Goal: Task Accomplishment & Management: Manage account settings

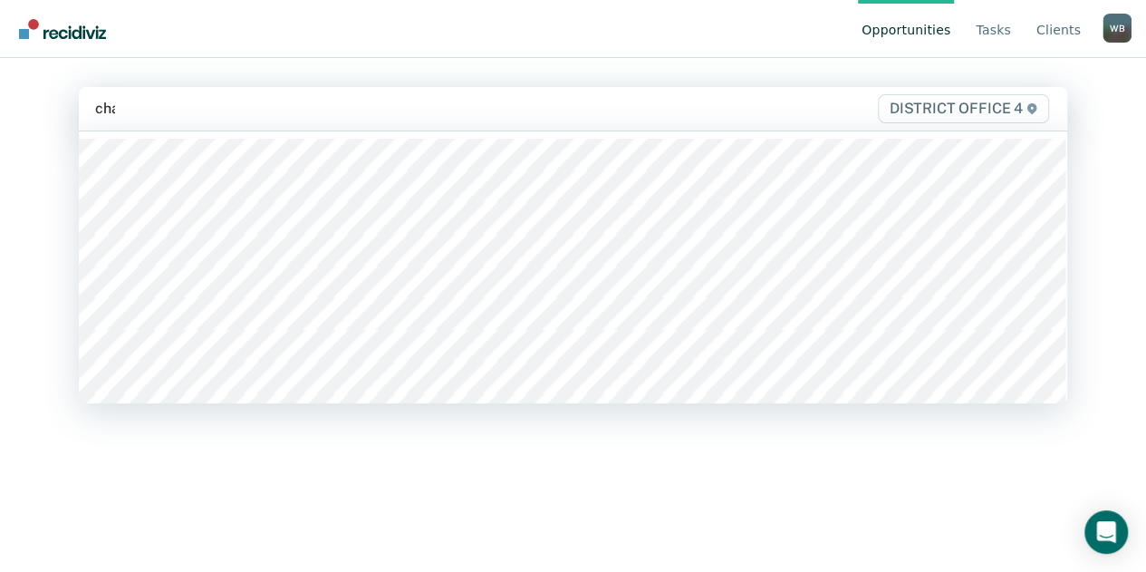
type input "chan"
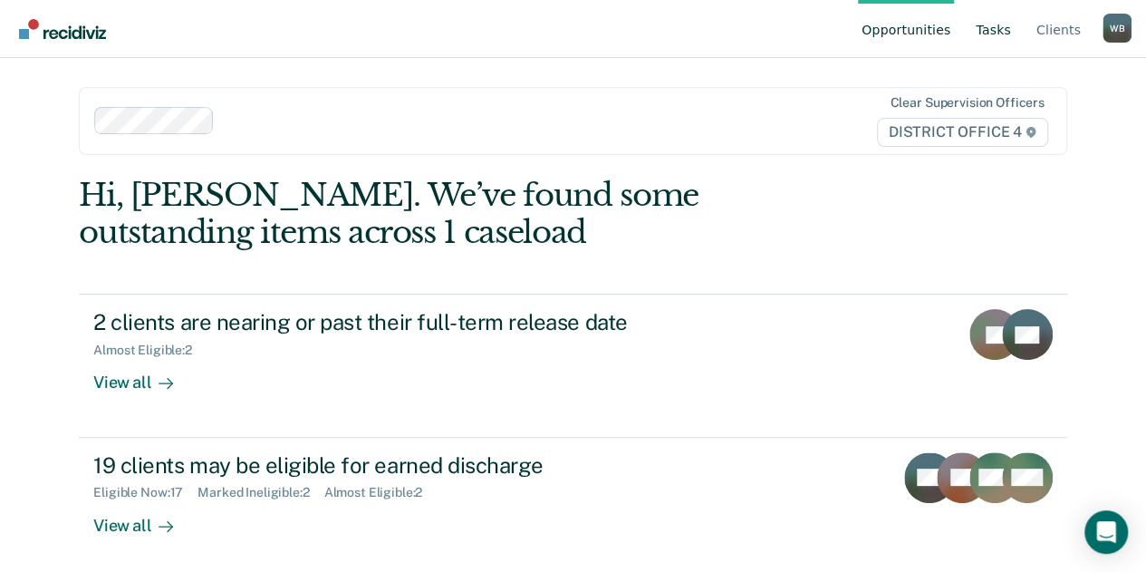
click at [994, 29] on link "Tasks" at bounding box center [993, 29] width 43 height 58
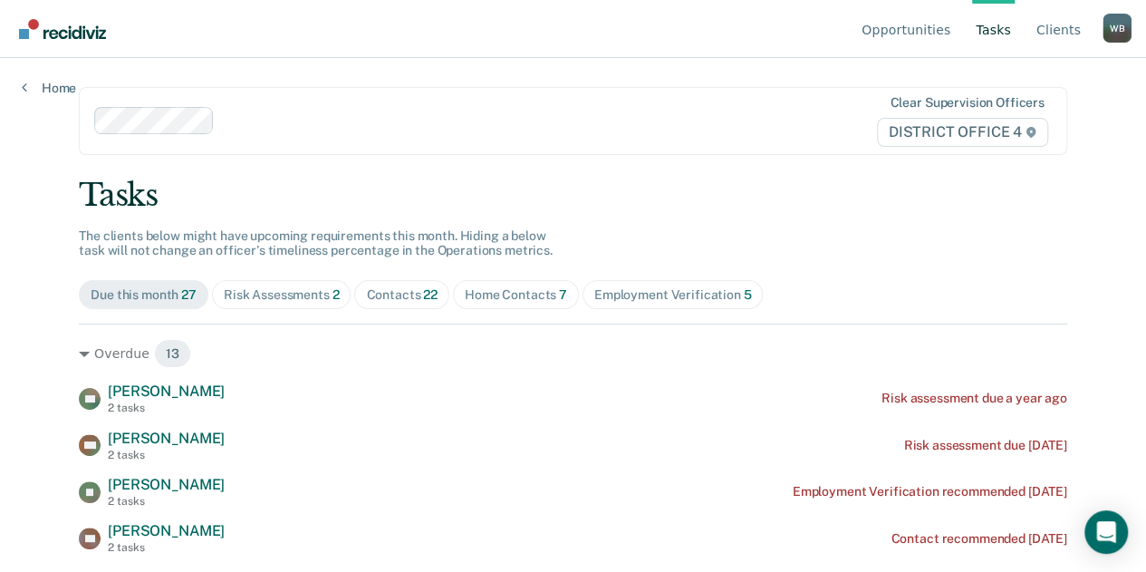
click at [488, 289] on div "Home Contacts 7" at bounding box center [516, 294] width 102 height 15
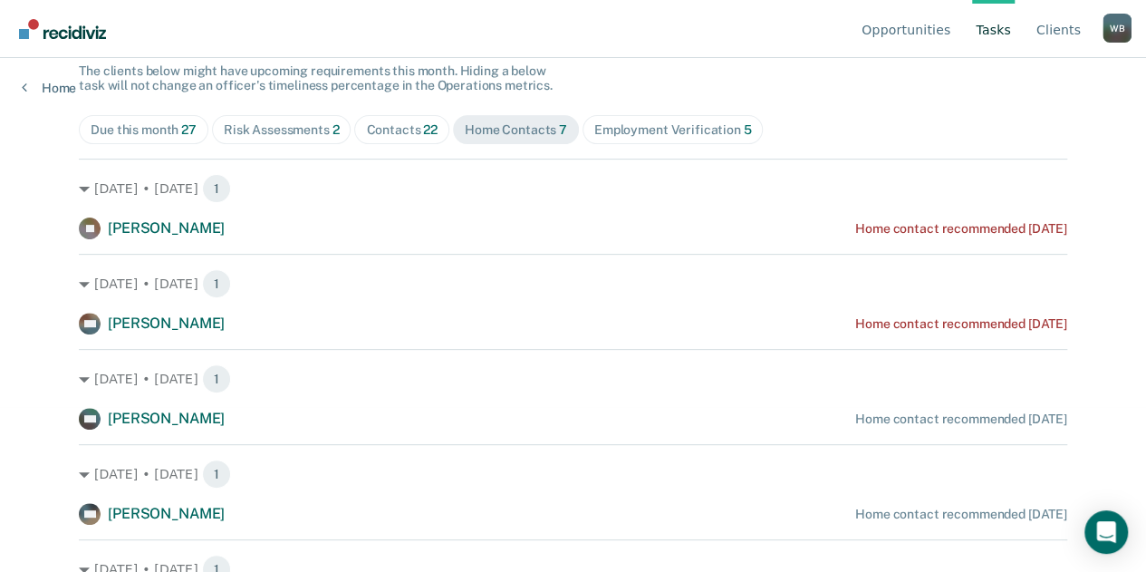
scroll to position [117, 0]
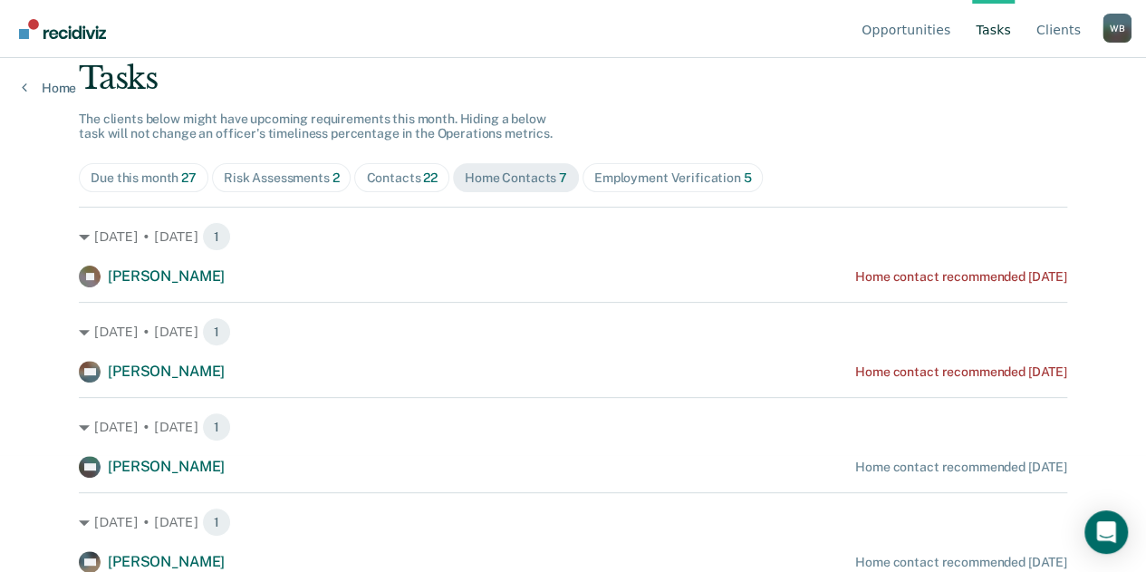
click at [408, 182] on div "Contacts 22" at bounding box center [402, 177] width 72 height 15
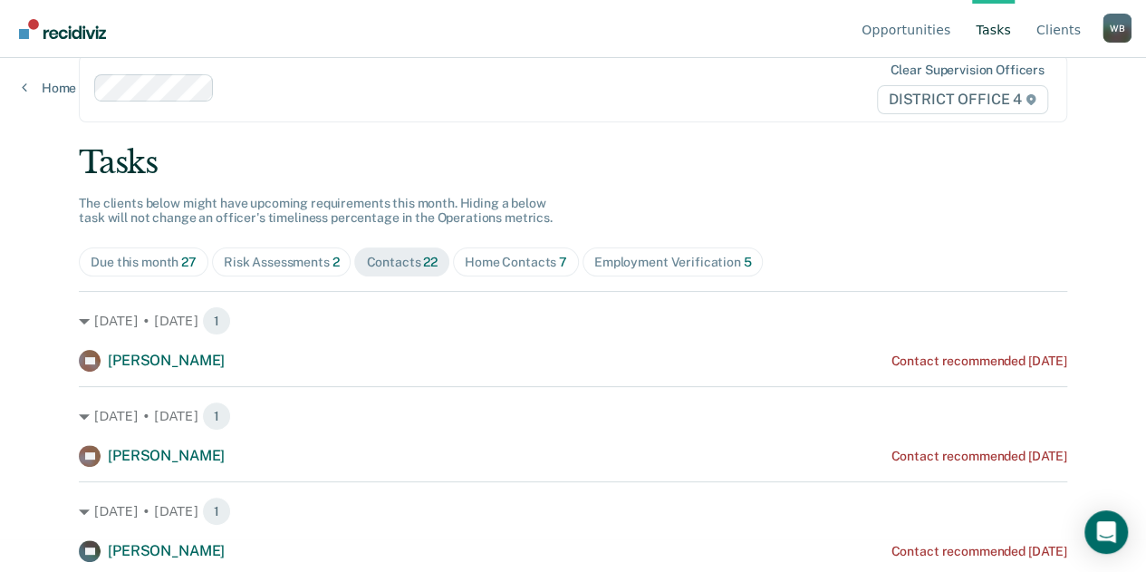
scroll to position [0, 0]
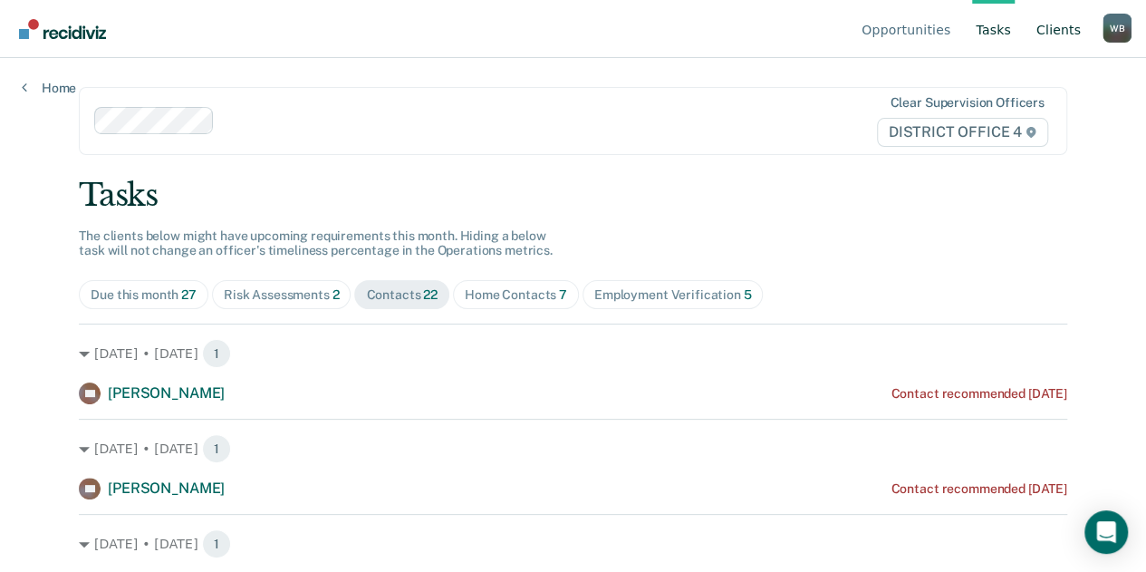
click at [1064, 31] on link "Client s" at bounding box center [1059, 29] width 52 height 58
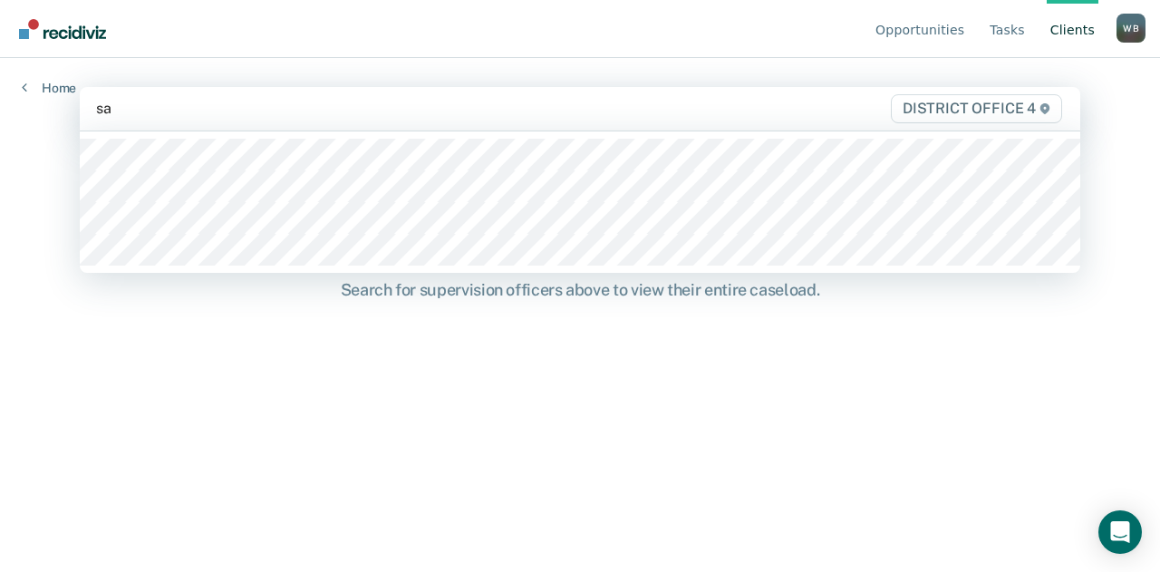
type input "sar"
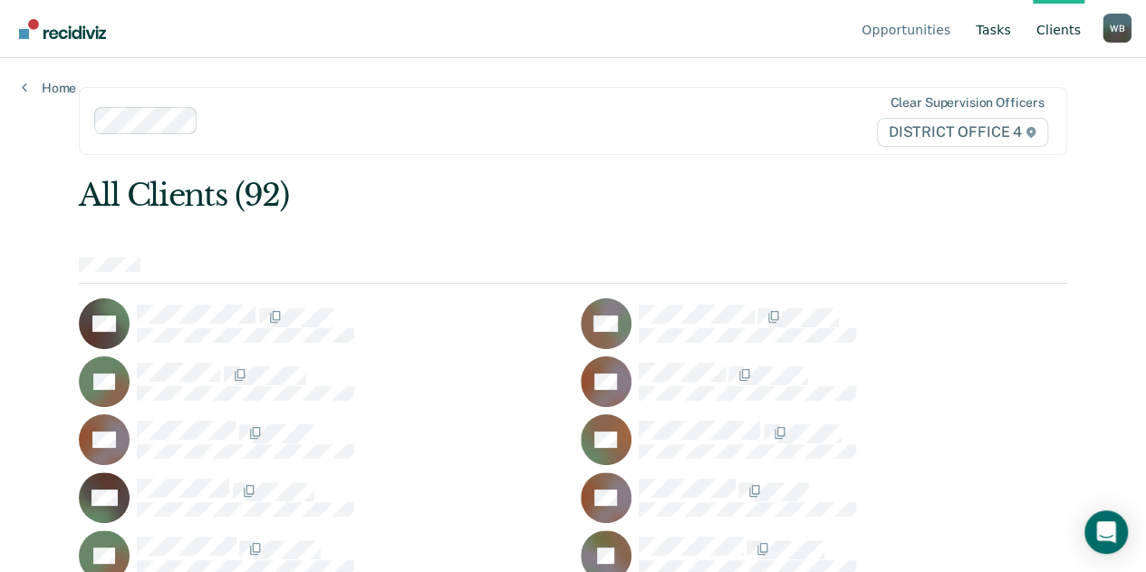
click at [1010, 31] on link "Tasks" at bounding box center [993, 29] width 43 height 58
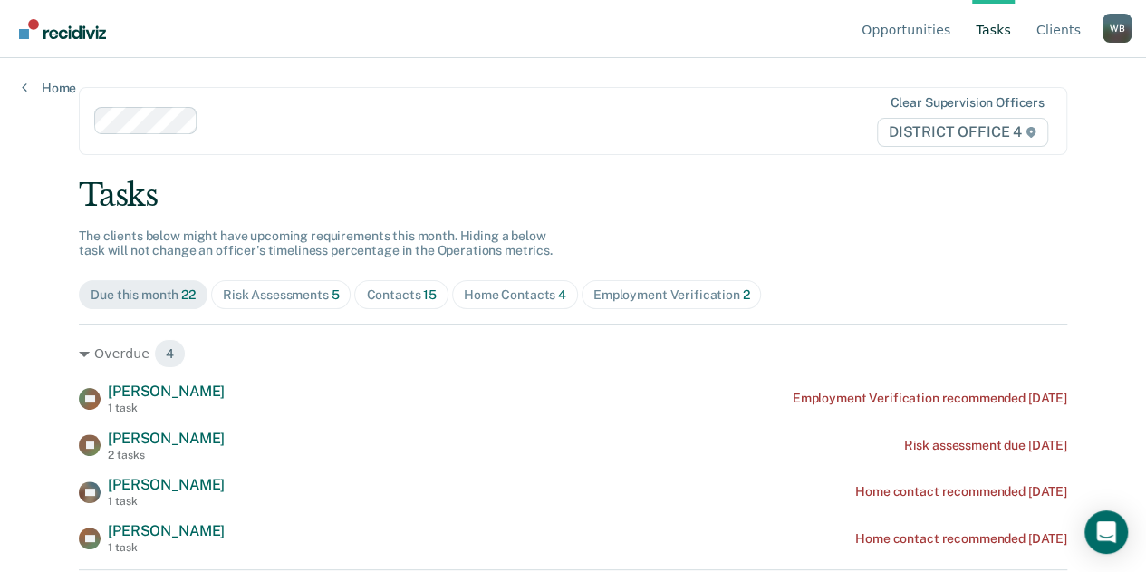
click at [391, 285] on span "Contacts 15" at bounding box center [401, 294] width 94 height 29
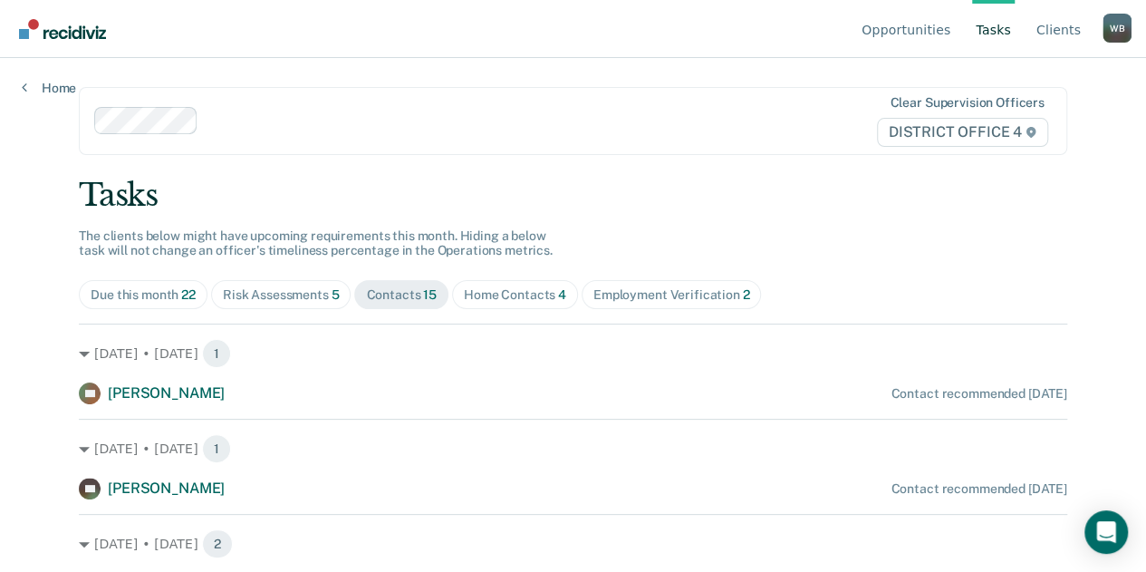
click at [478, 299] on div "Home Contacts 4" at bounding box center [515, 294] width 102 height 15
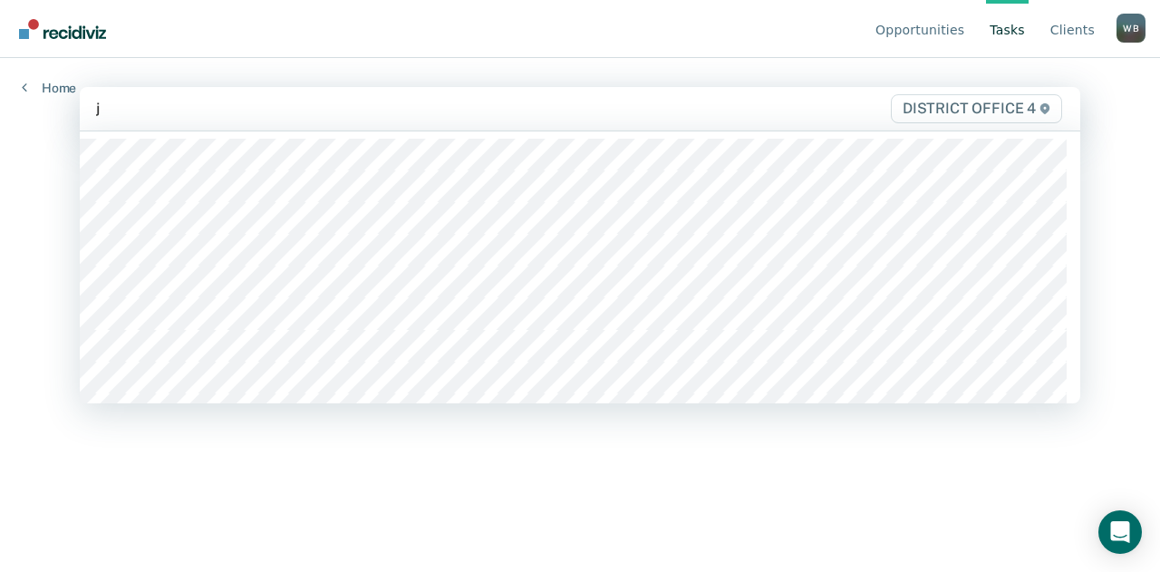
type input "ju"
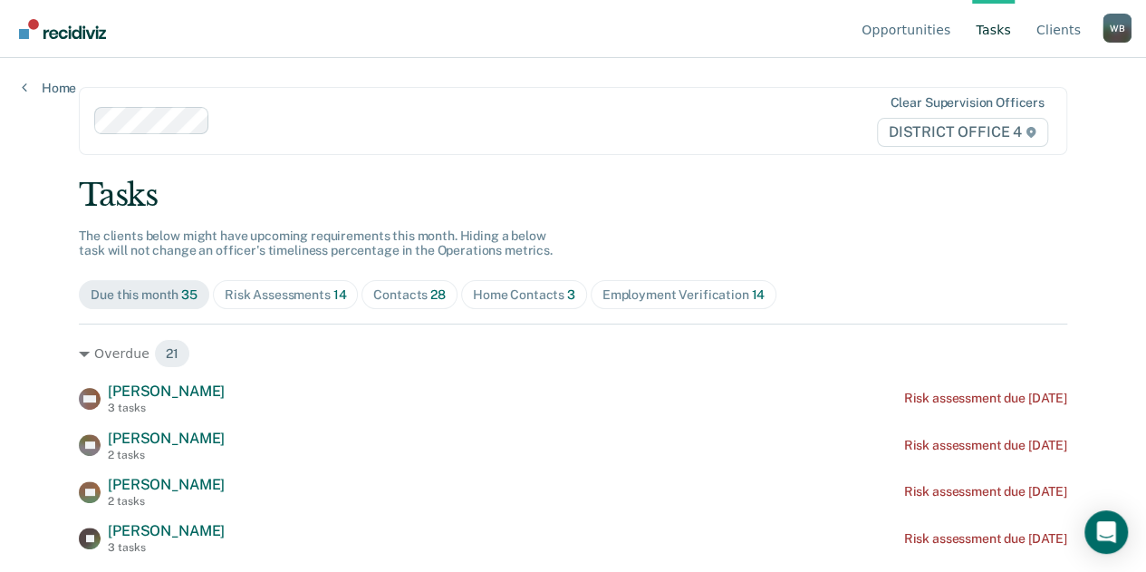
click at [383, 289] on div "Contacts 28" at bounding box center [409, 294] width 72 height 15
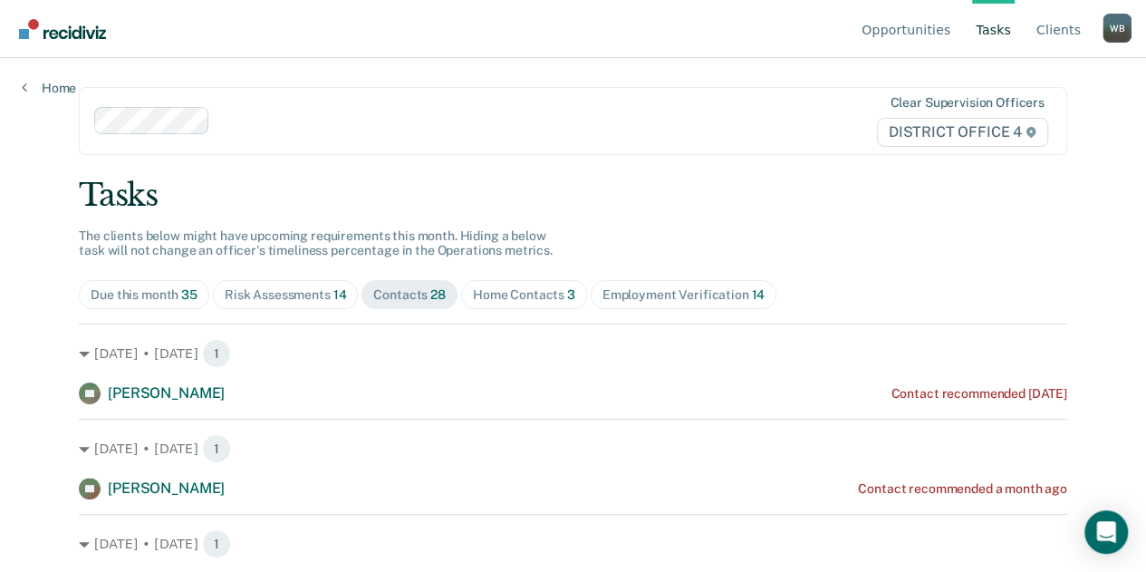
click at [546, 291] on div "Home Contacts 3" at bounding box center [524, 294] width 102 height 15
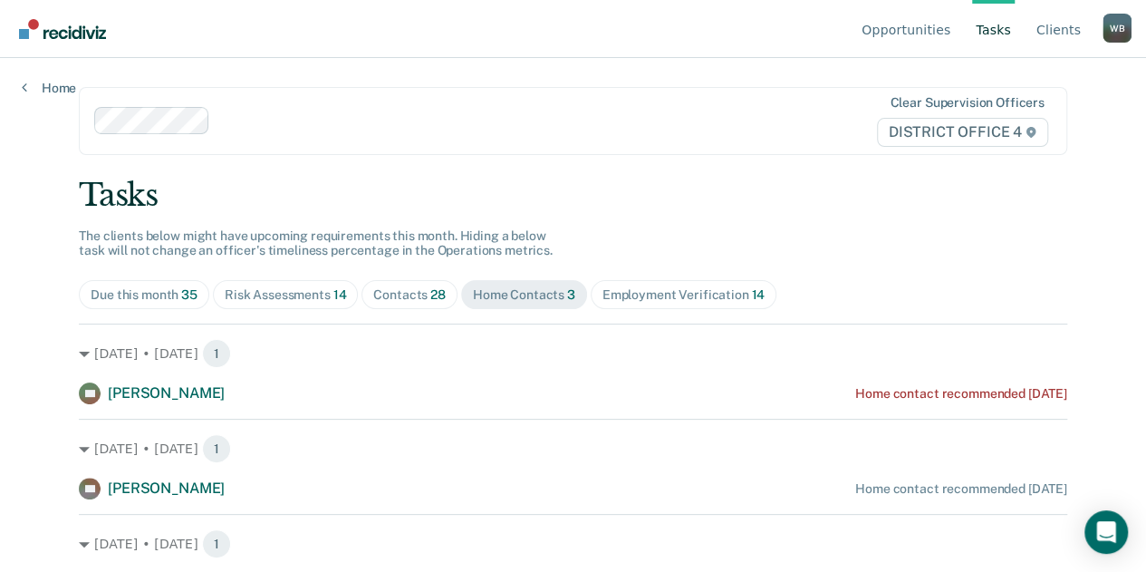
scroll to position [22, 0]
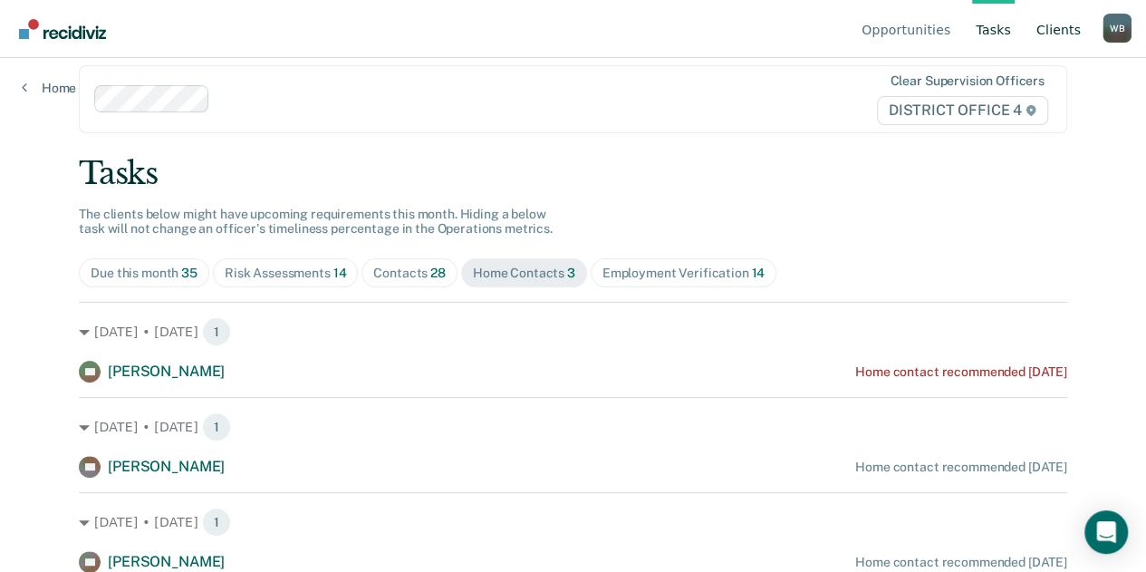
click at [1046, 25] on link "Client s" at bounding box center [1059, 29] width 52 height 58
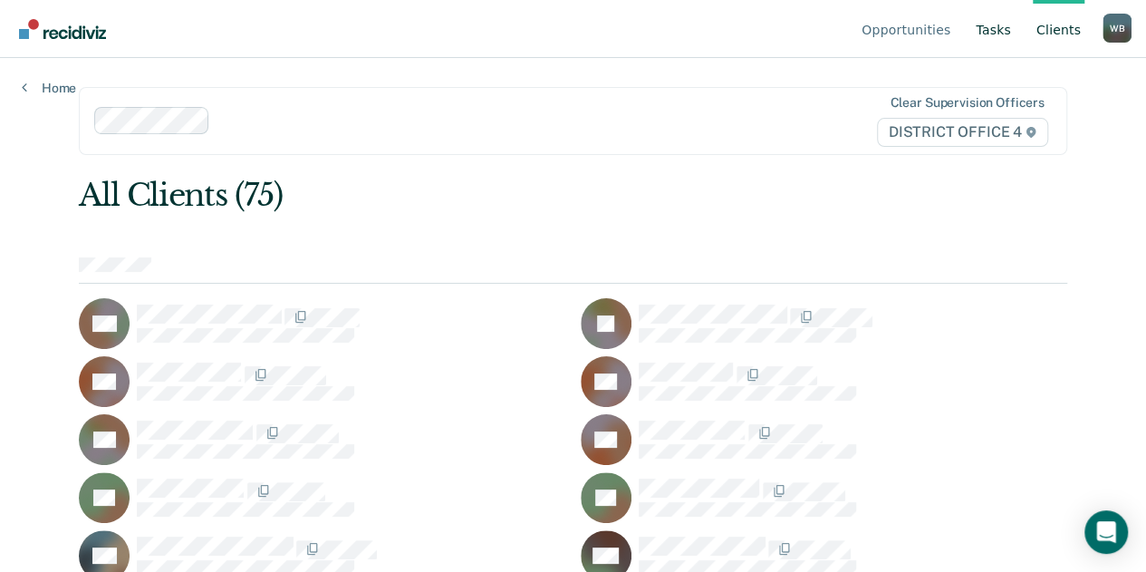
click at [1005, 30] on link "Tasks" at bounding box center [993, 29] width 43 height 58
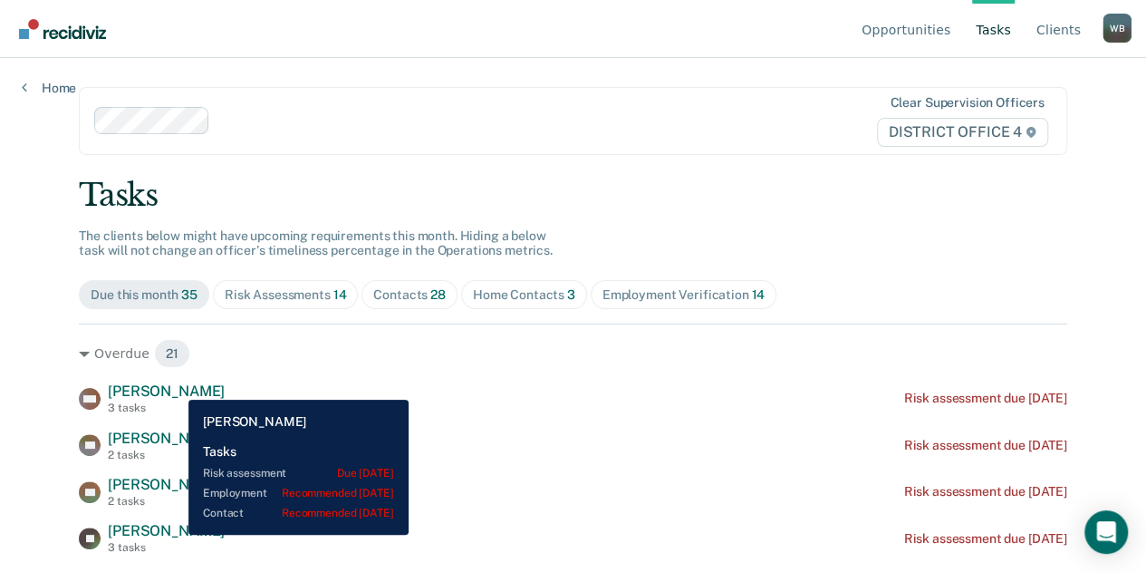
click at [175, 386] on span "Wayne Nyborg" at bounding box center [166, 390] width 117 height 17
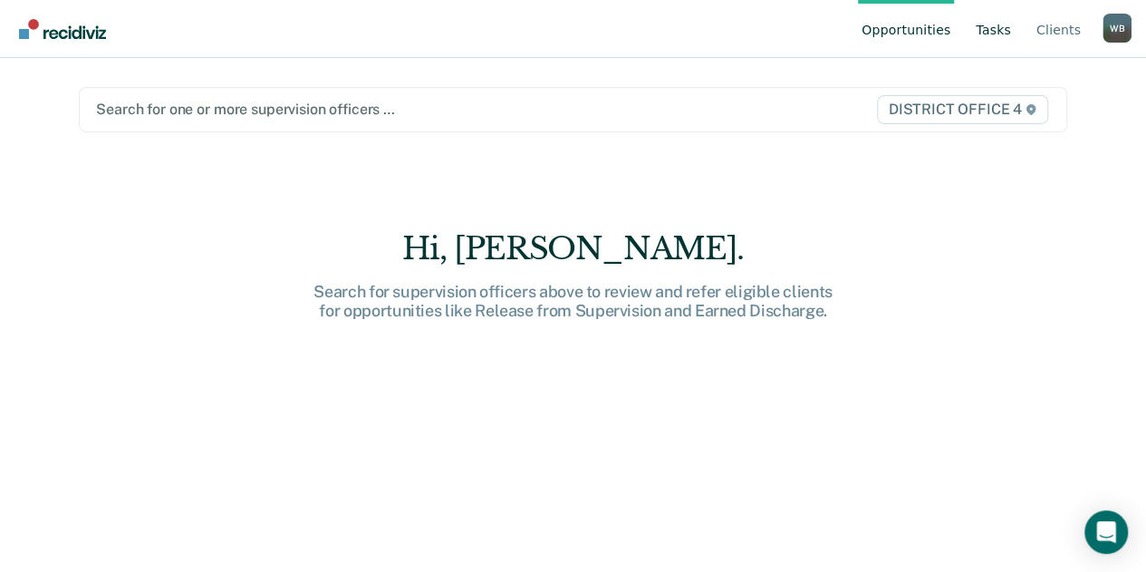
click at [1000, 34] on link "Tasks" at bounding box center [993, 29] width 43 height 58
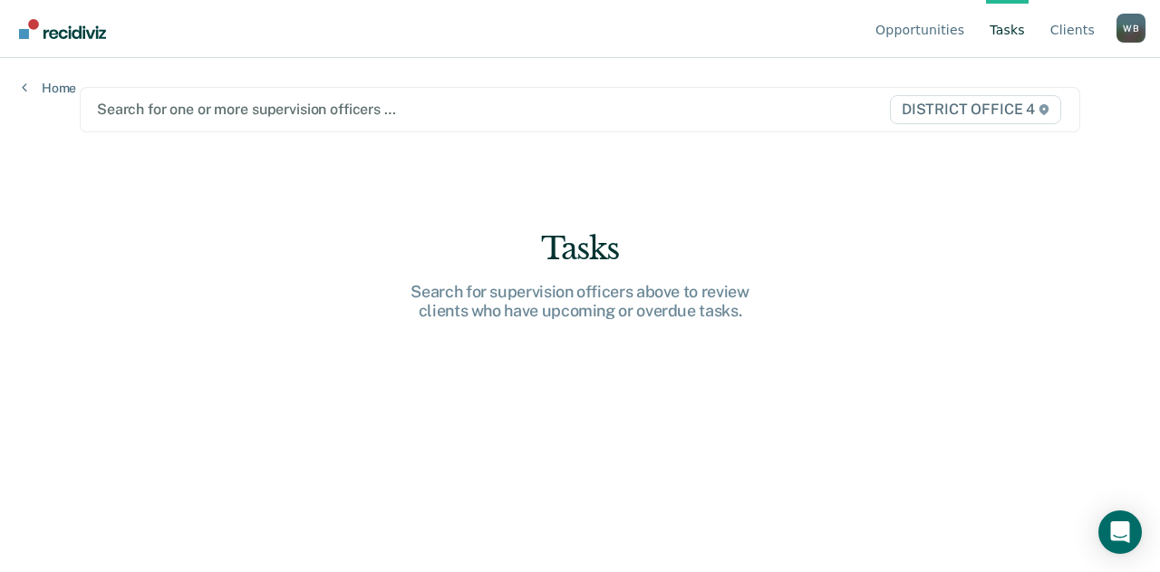
click at [750, 117] on div "Search for one or more supervision officers …" at bounding box center [434, 109] width 679 height 24
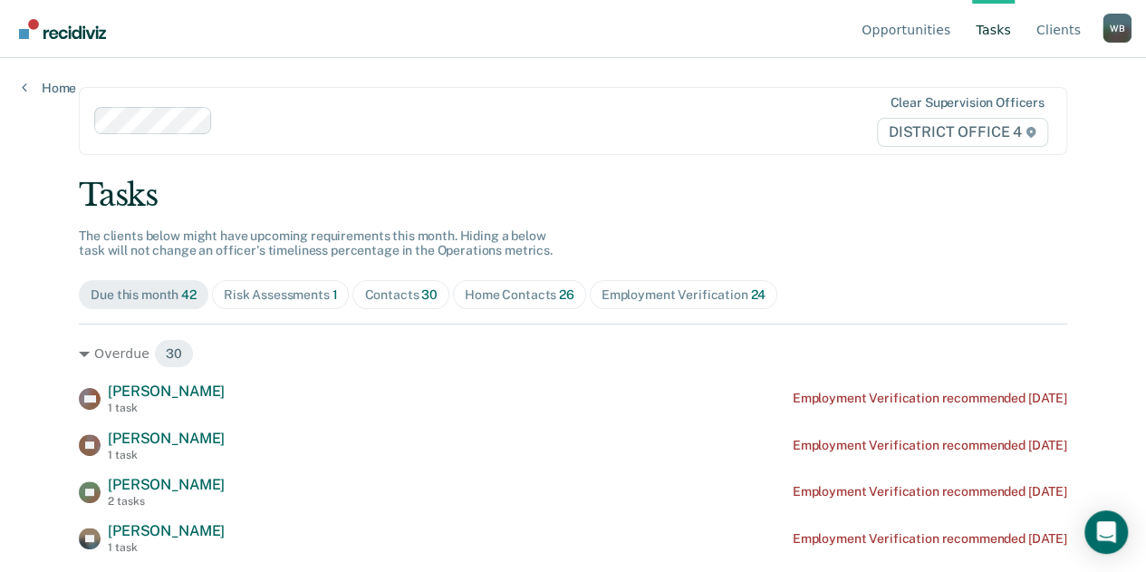
click at [501, 308] on span "Home Contacts 26" at bounding box center [519, 294] width 133 height 29
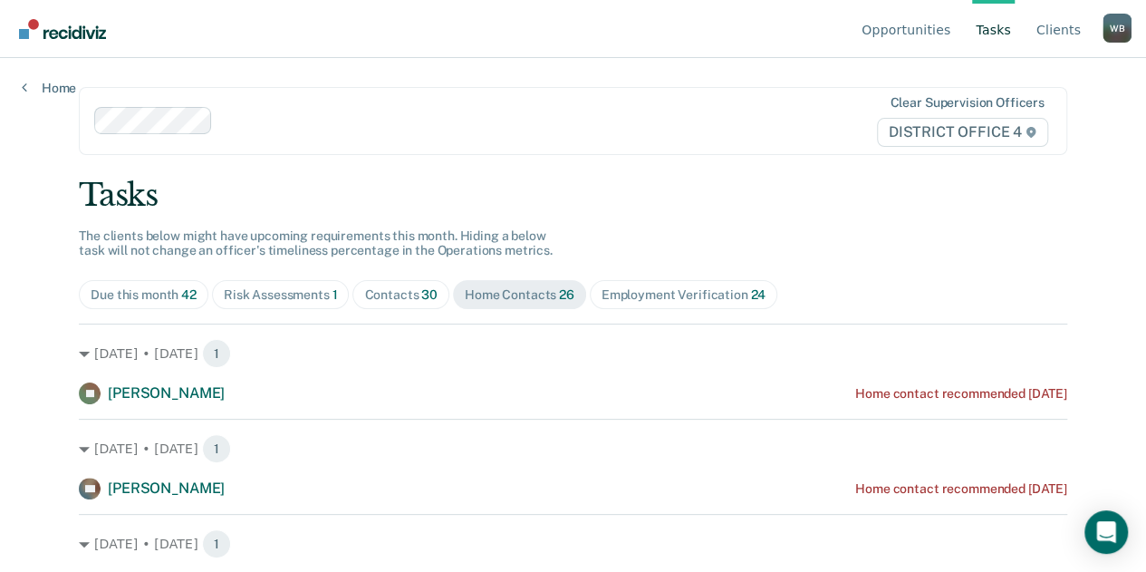
click at [507, 293] on div "Home Contacts 26" at bounding box center [520, 294] width 110 height 15
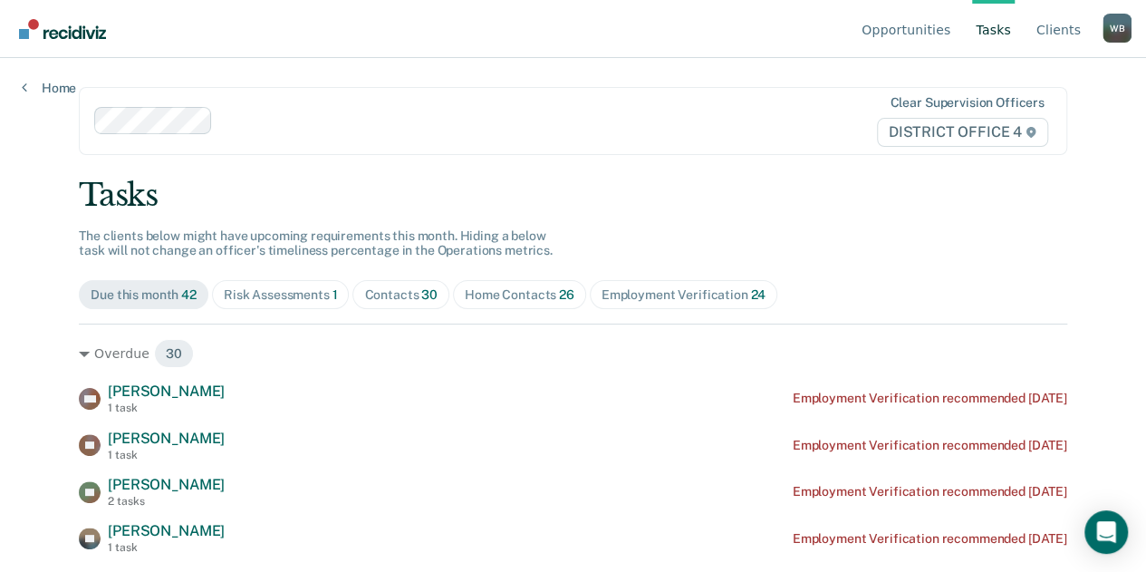
click at [483, 289] on div "Home Contacts 26" at bounding box center [520, 294] width 110 height 15
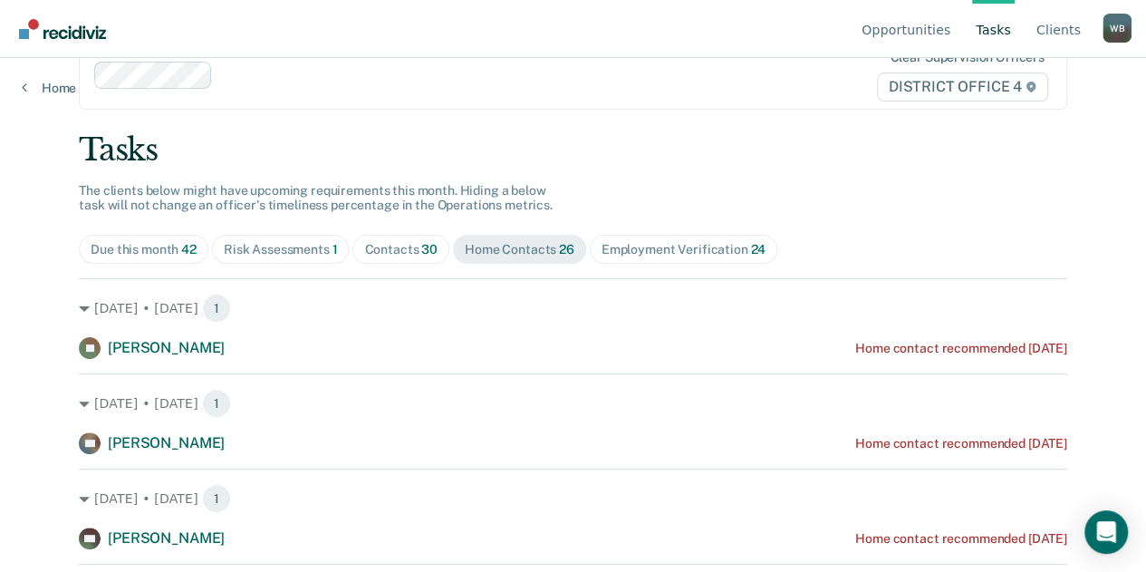
scroll to position [42, 0]
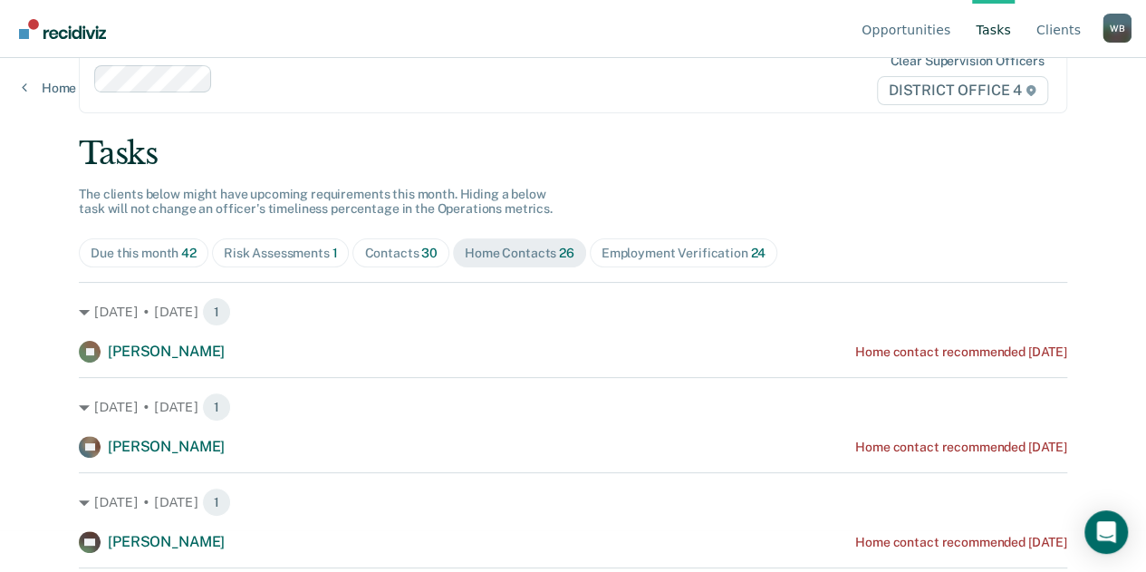
click at [364, 253] on div "Contacts 30" at bounding box center [400, 253] width 73 height 15
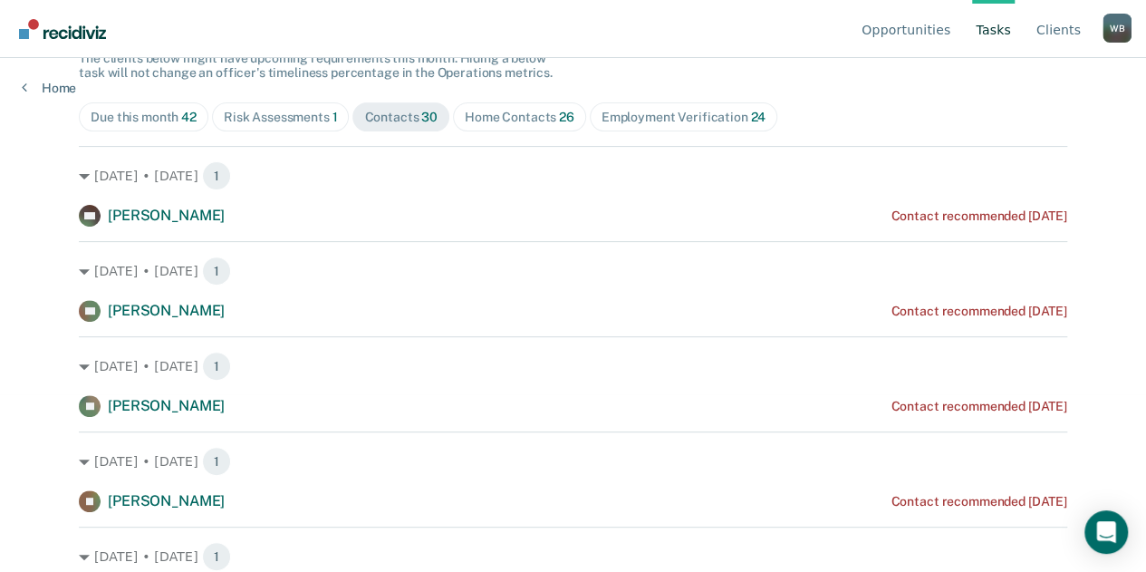
scroll to position [0, 0]
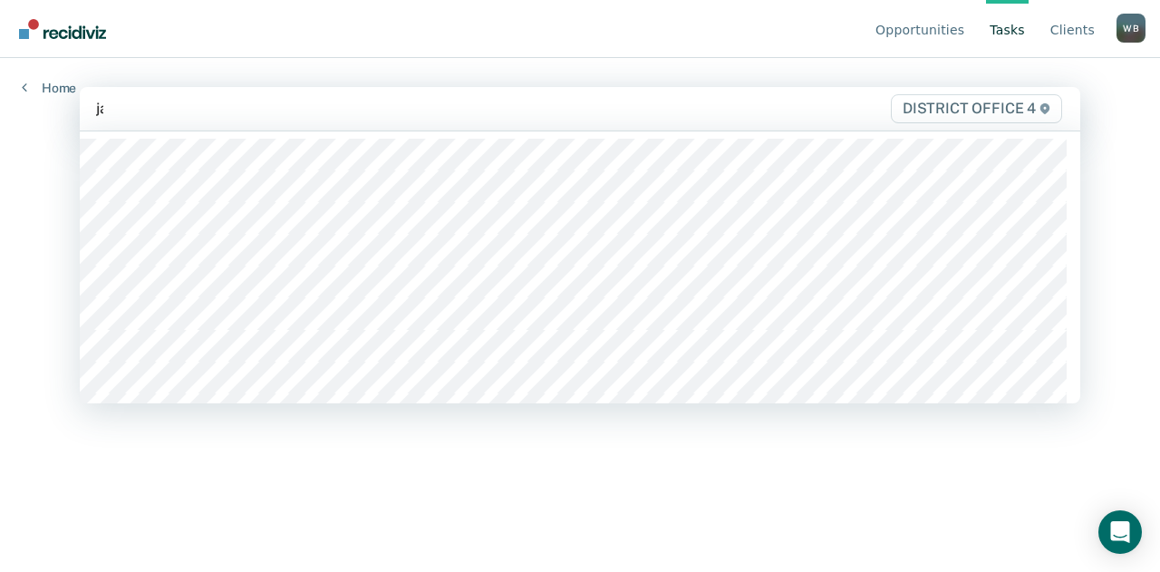
type input "[PERSON_NAME]"
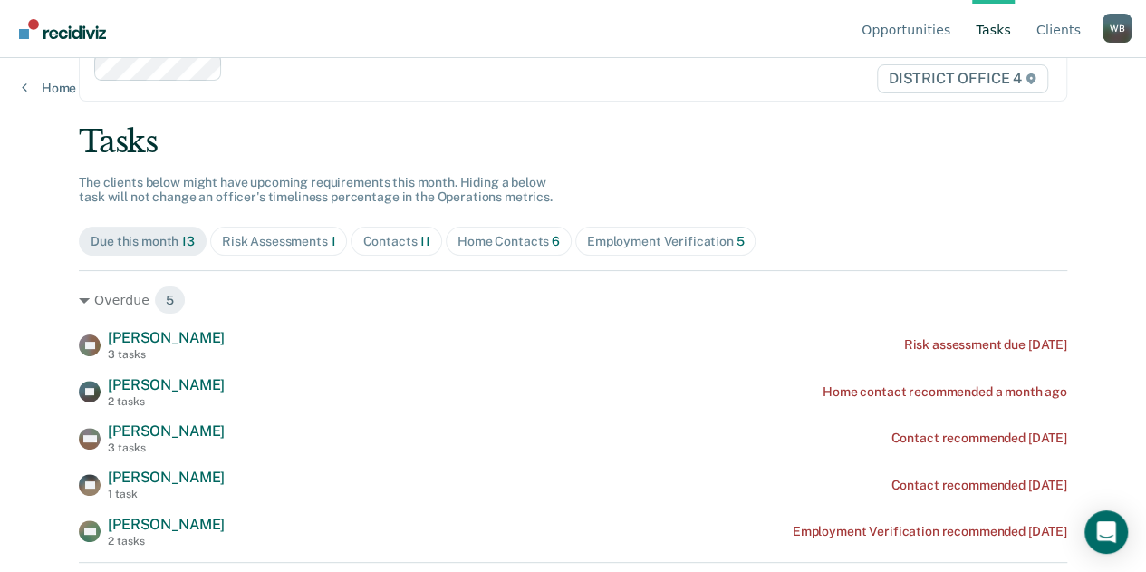
scroll to position [54, 0]
click at [480, 253] on span "Home Contacts 6" at bounding box center [509, 240] width 126 height 29
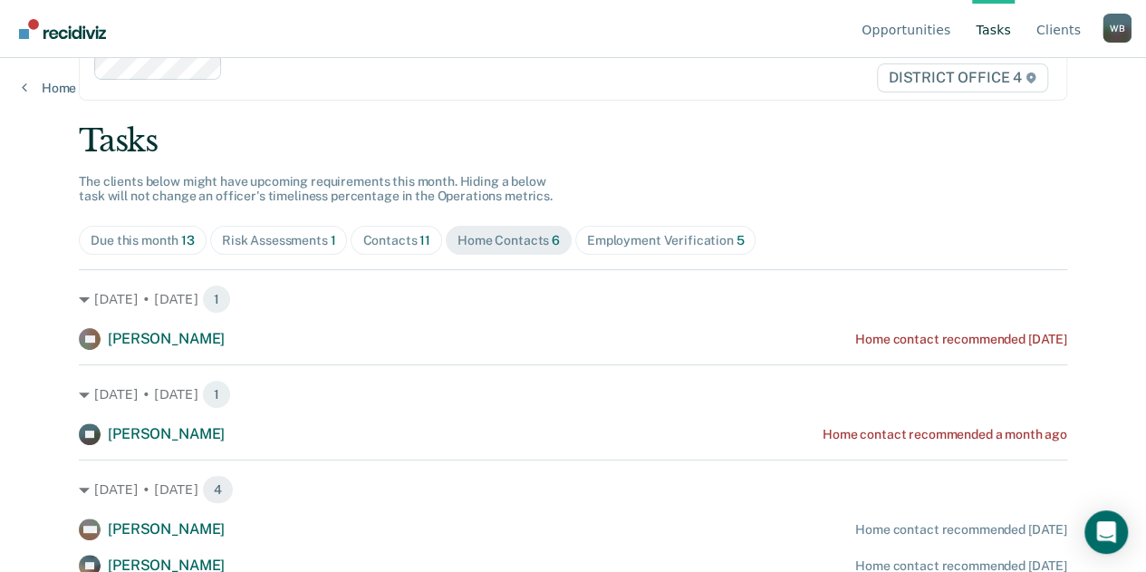
scroll to position [130, 0]
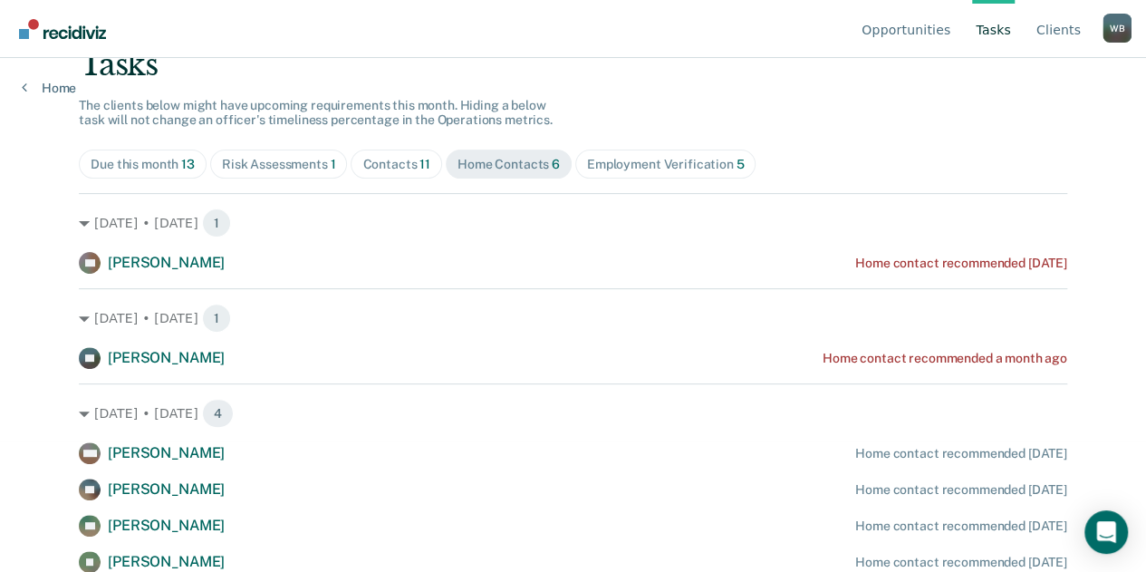
click at [374, 164] on div "Contacts 11" at bounding box center [396, 164] width 68 height 15
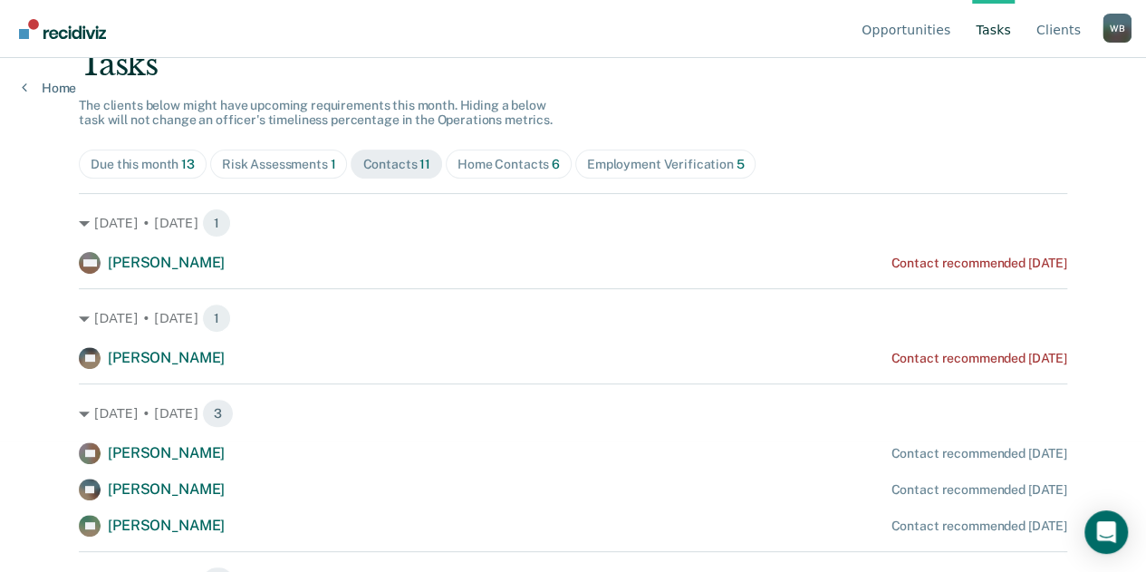
scroll to position [0, 0]
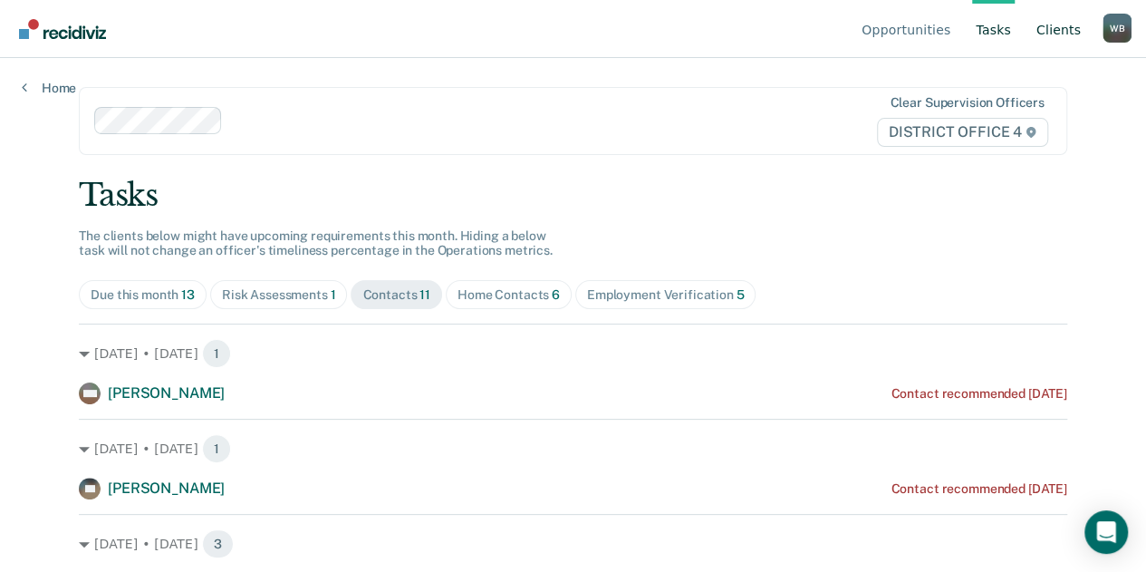
click at [1048, 31] on link "Client s" at bounding box center [1059, 29] width 52 height 58
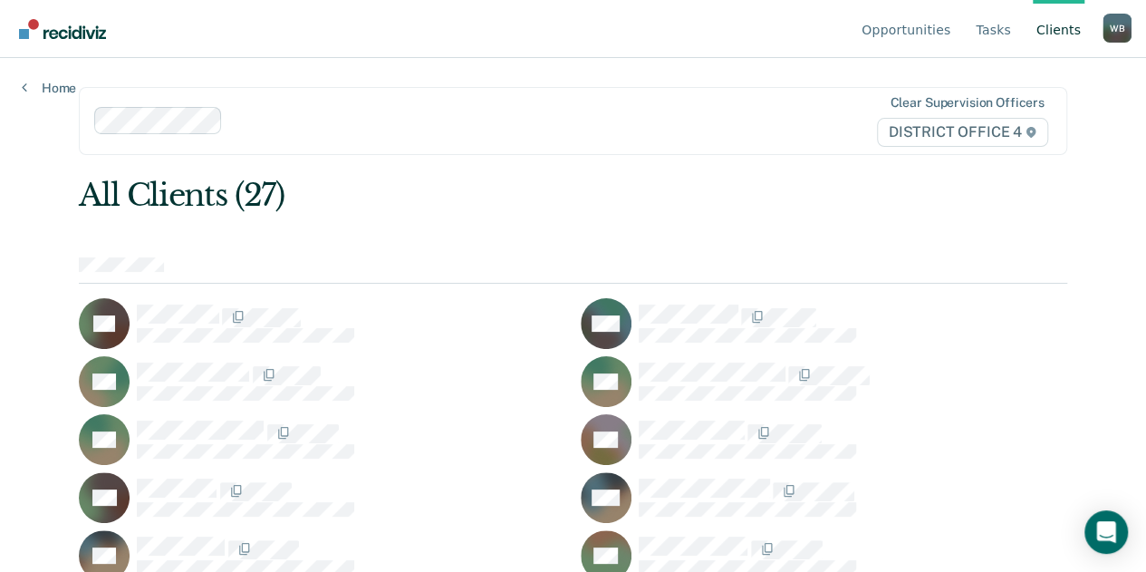
scroll to position [8, 0]
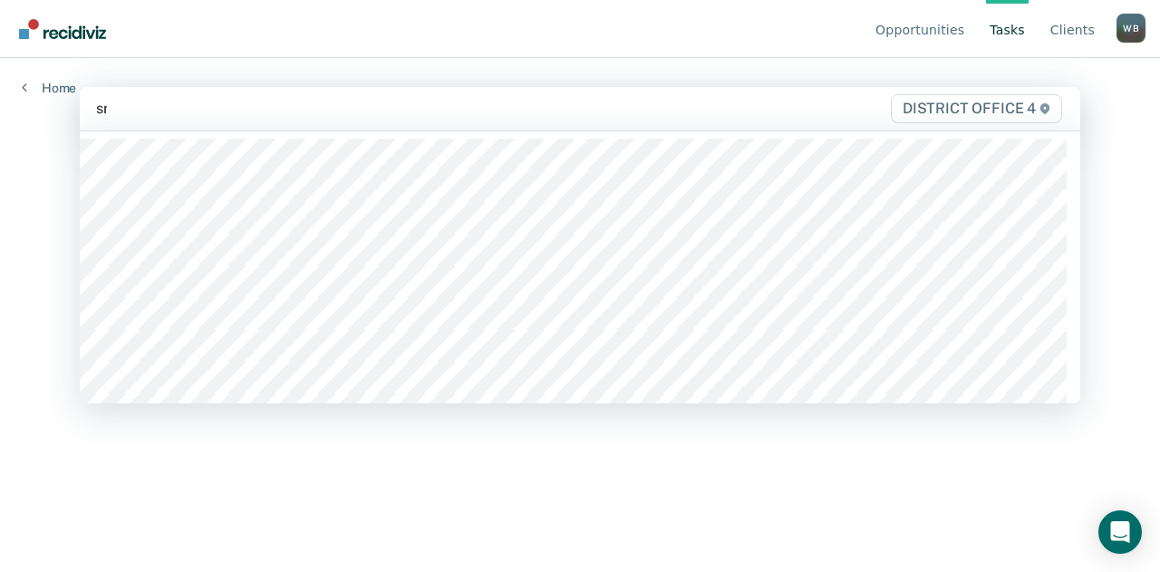
type input "smi"
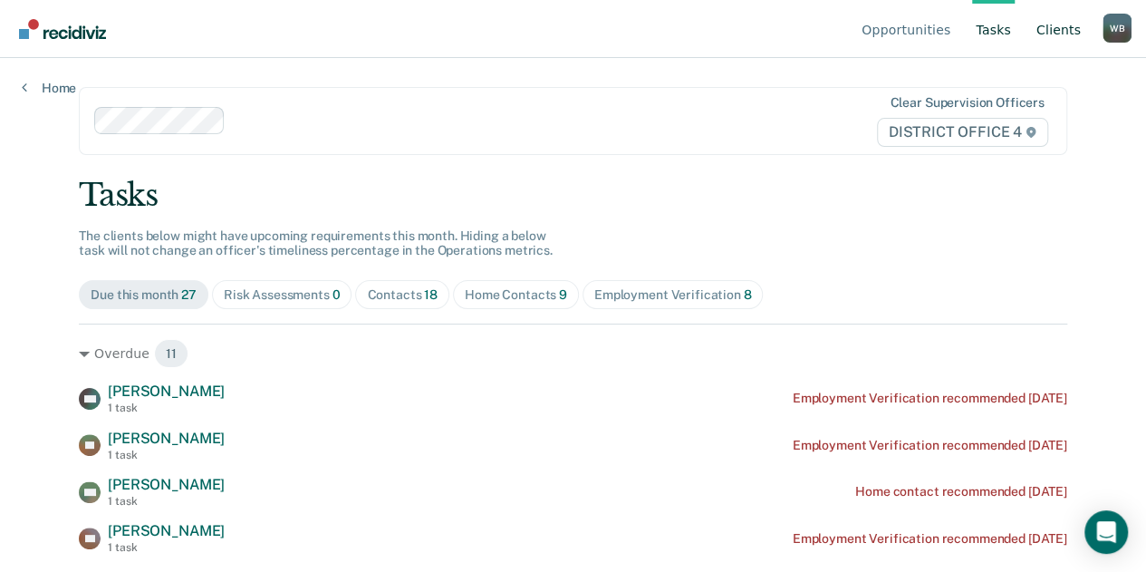
click at [1052, 38] on link "Client s" at bounding box center [1059, 29] width 52 height 58
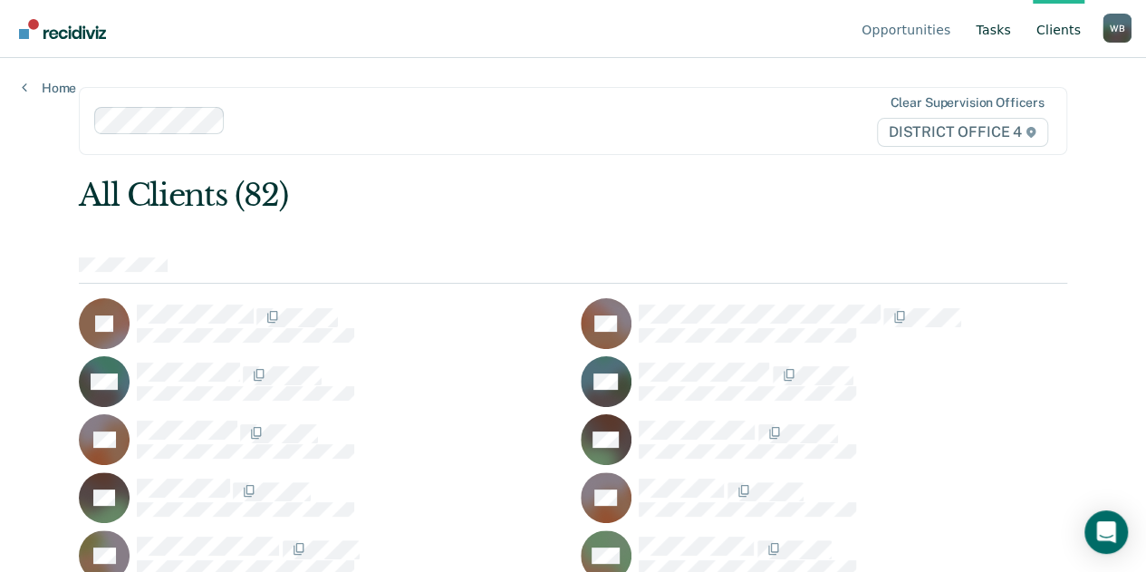
click at [999, 28] on link "Tasks" at bounding box center [993, 29] width 43 height 58
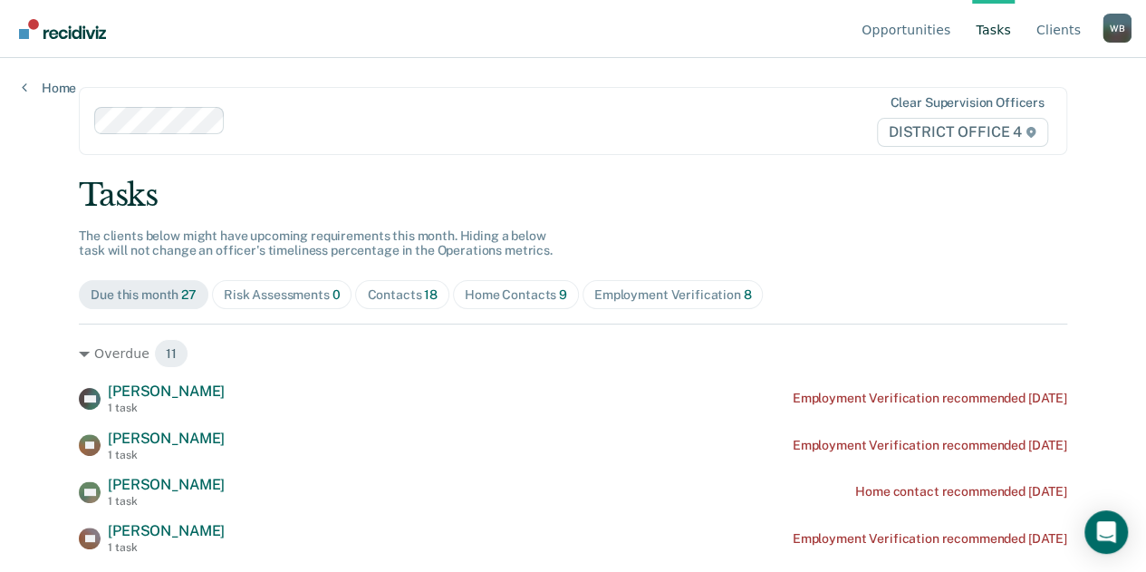
click at [495, 300] on div "Home Contacts 9" at bounding box center [516, 294] width 102 height 15
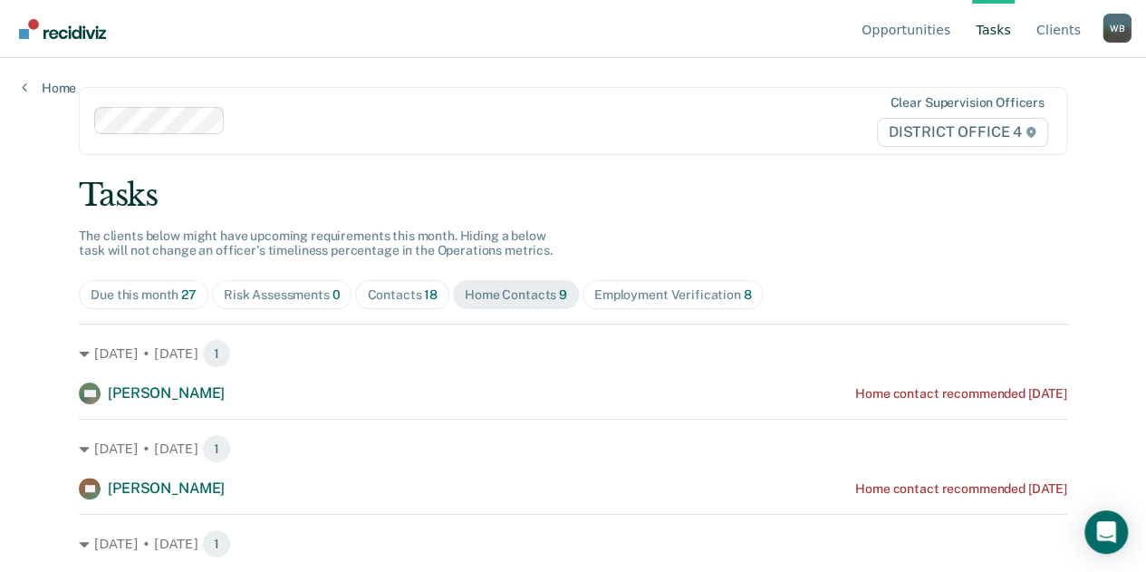
click at [379, 293] on div "Contacts 18" at bounding box center [402, 294] width 71 height 15
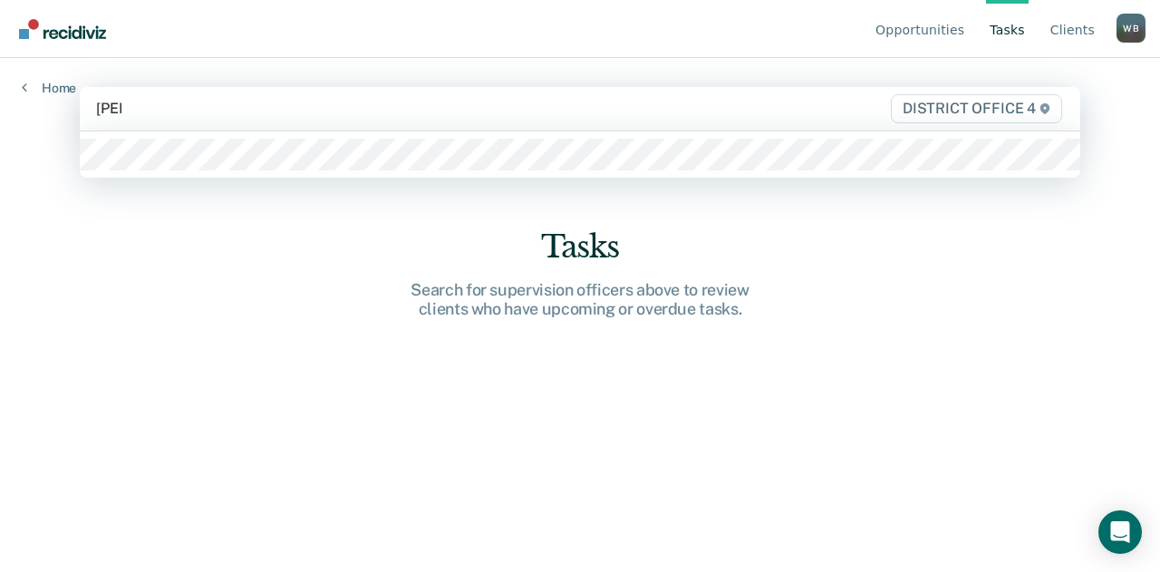
type input "brett"
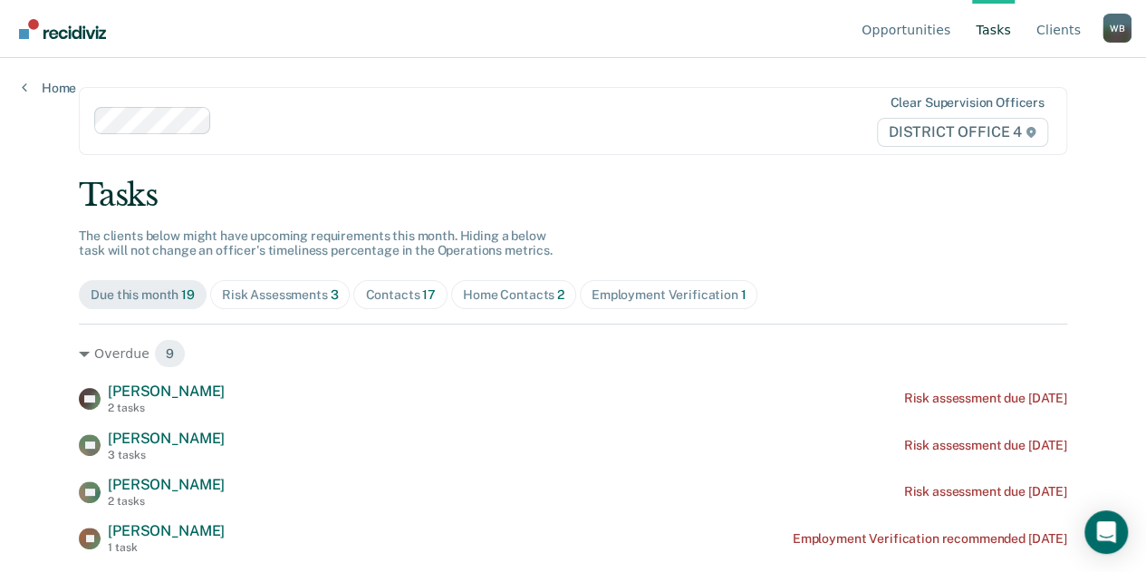
click at [365, 288] on div "Contacts 17" at bounding box center [400, 294] width 71 height 15
click at [388, 298] on div "Contacts 17" at bounding box center [400, 294] width 71 height 15
click at [372, 291] on div "Contacts 17" at bounding box center [400, 294] width 71 height 15
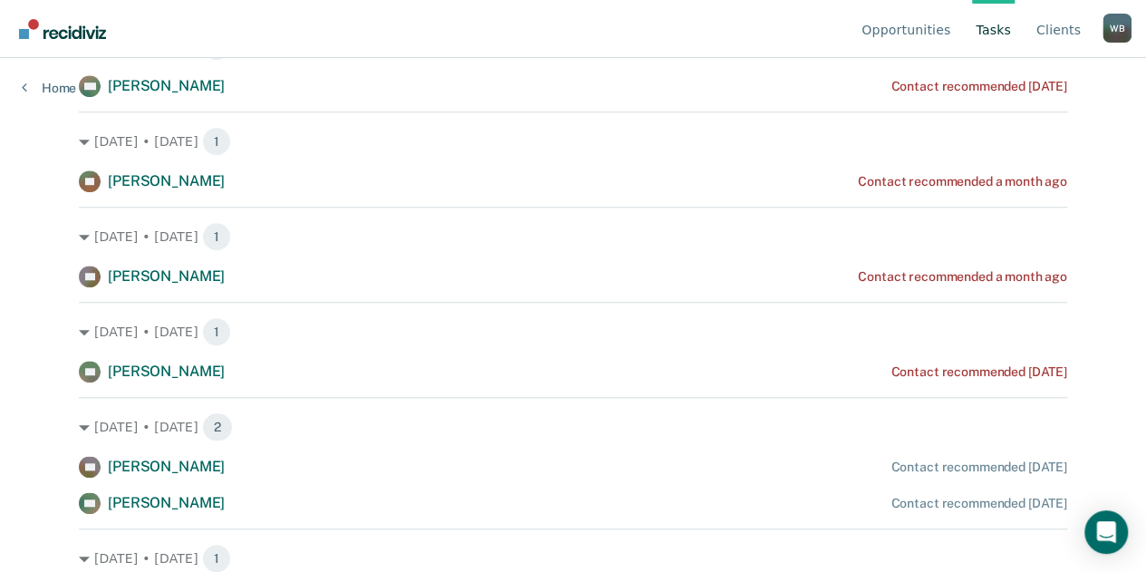
scroll to position [604, 0]
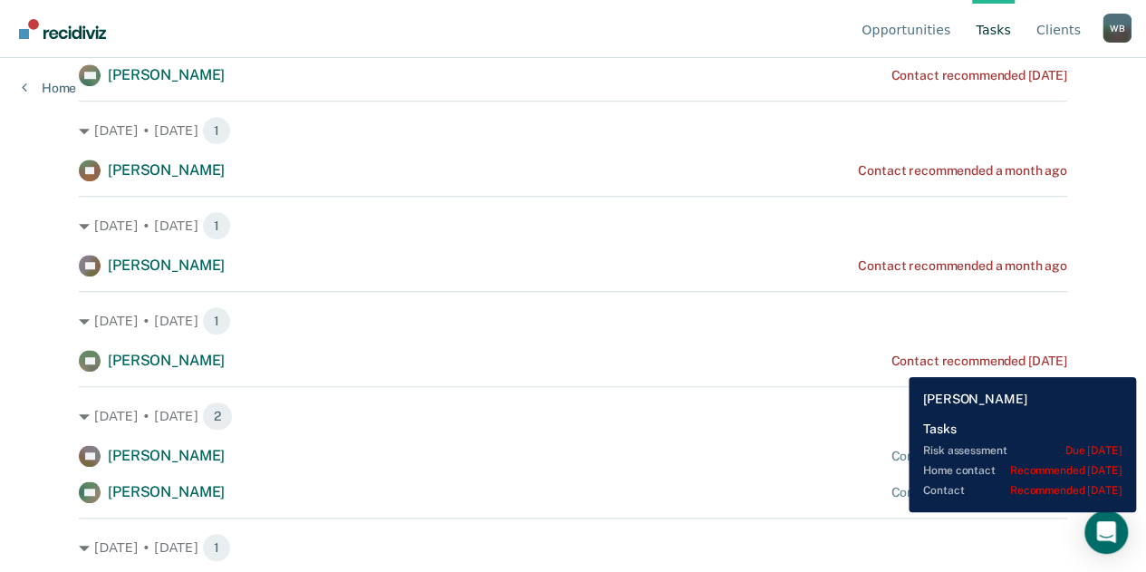
click at [895, 363] on div "Contact recommended 25 days ago" at bounding box center [979, 360] width 176 height 15
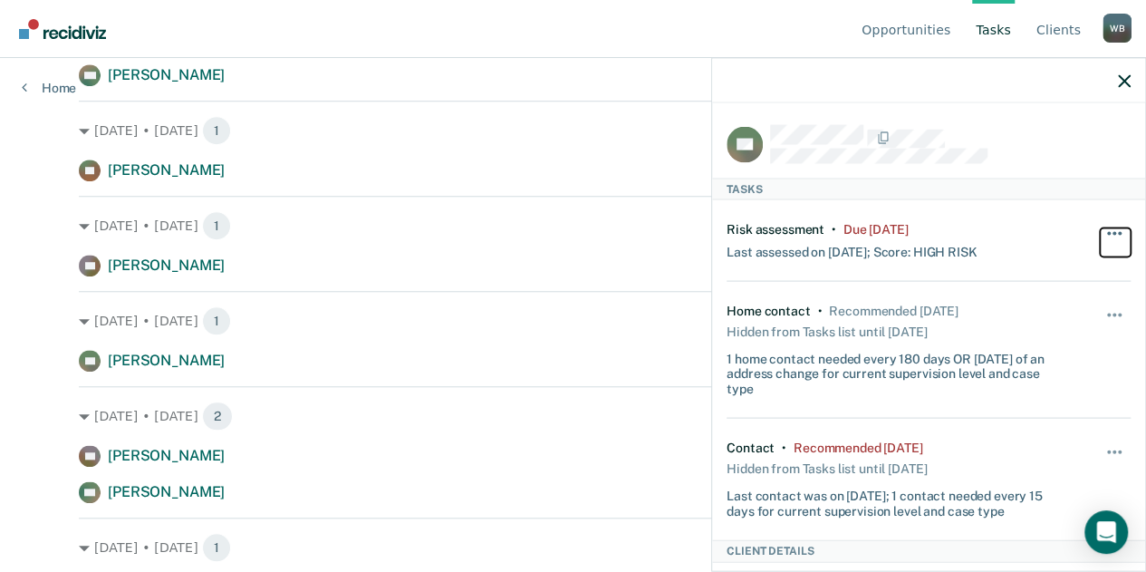
click at [1100, 235] on button "button" at bounding box center [1115, 242] width 31 height 29
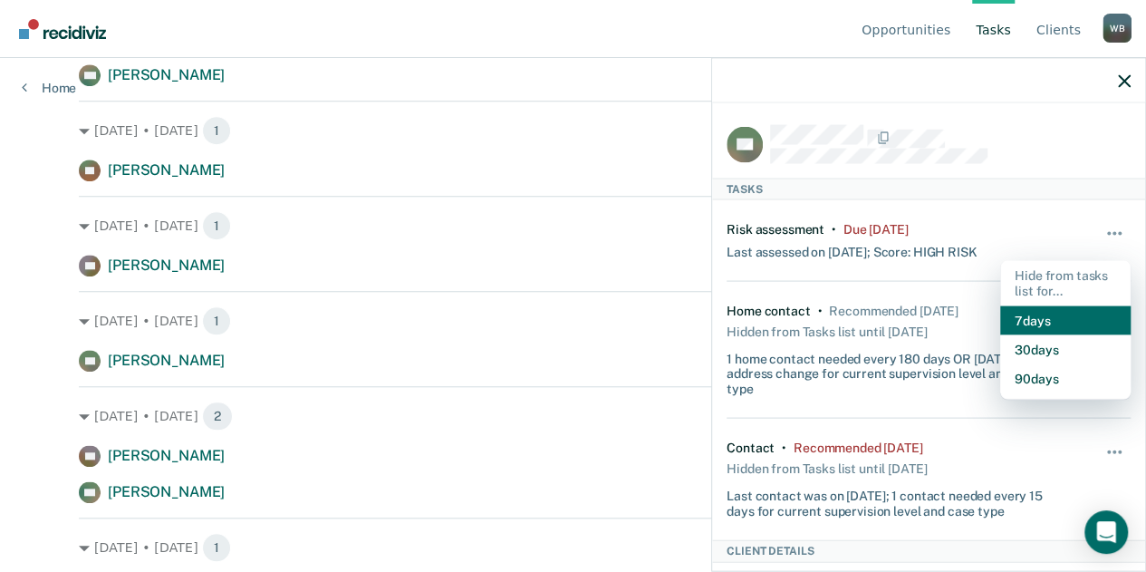
click at [1024, 311] on button "7 days" at bounding box center [1065, 319] width 130 height 29
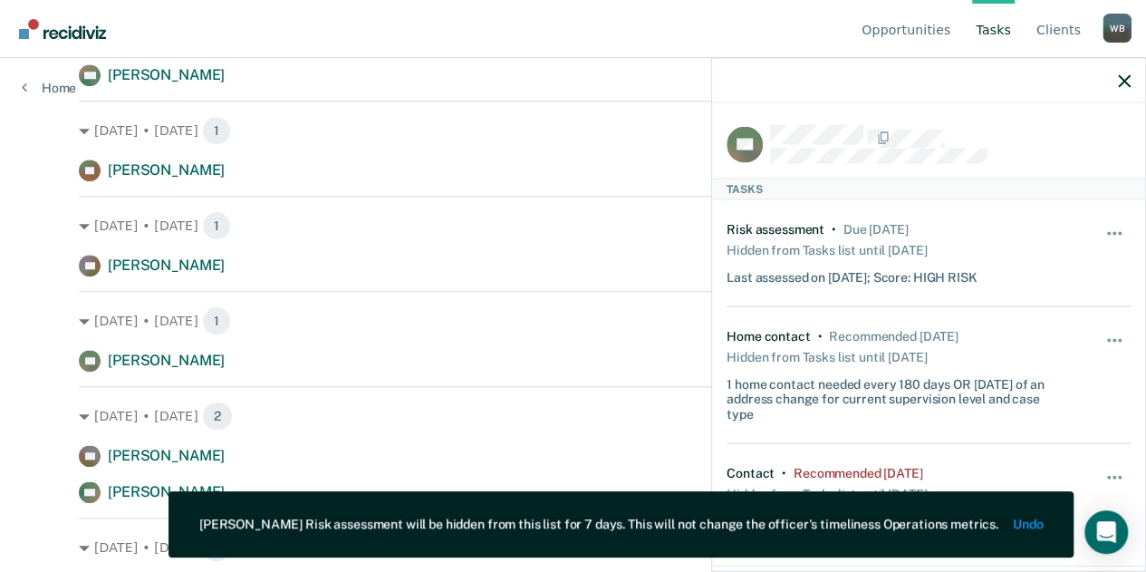
click at [1106, 331] on div "Unhide" at bounding box center [1115, 374] width 31 height 93
click at [654, 340] on div "Sep. 19 • Friday 1 VP Victor Pulido Contact recommended 25 days ago" at bounding box center [573, 331] width 989 height 81
click at [1105, 472] on button "button" at bounding box center [1115, 486] width 31 height 29
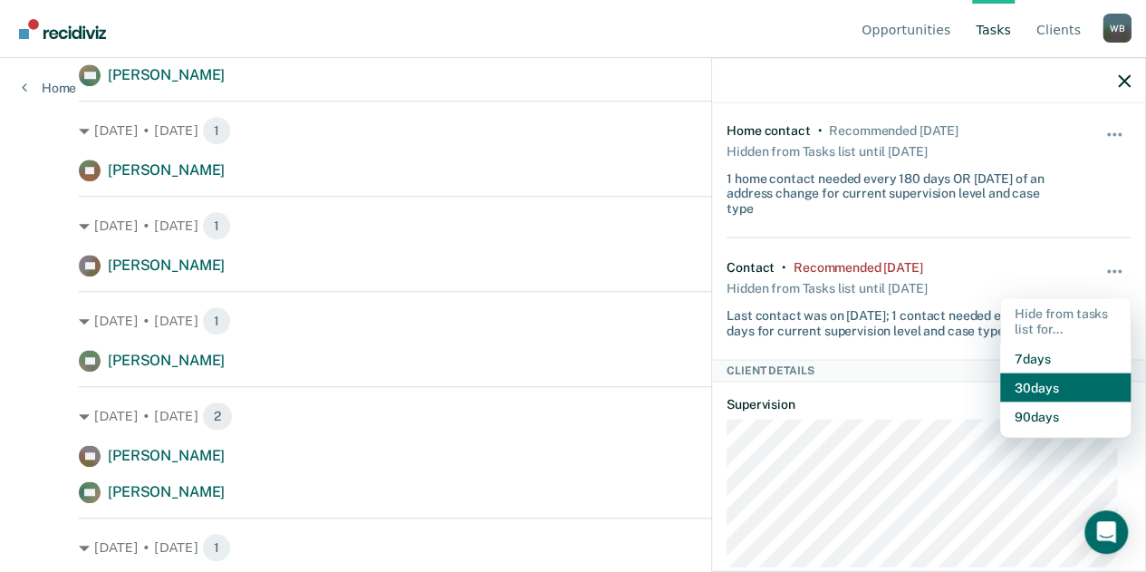
scroll to position [207, 0]
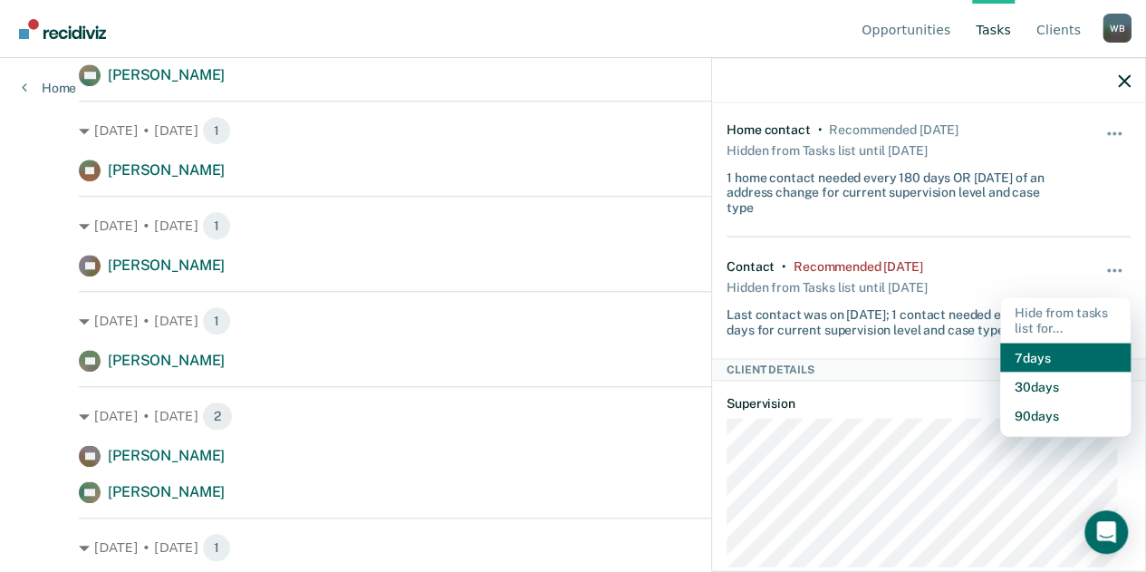
click at [1020, 353] on button "7 days" at bounding box center [1065, 357] width 130 height 29
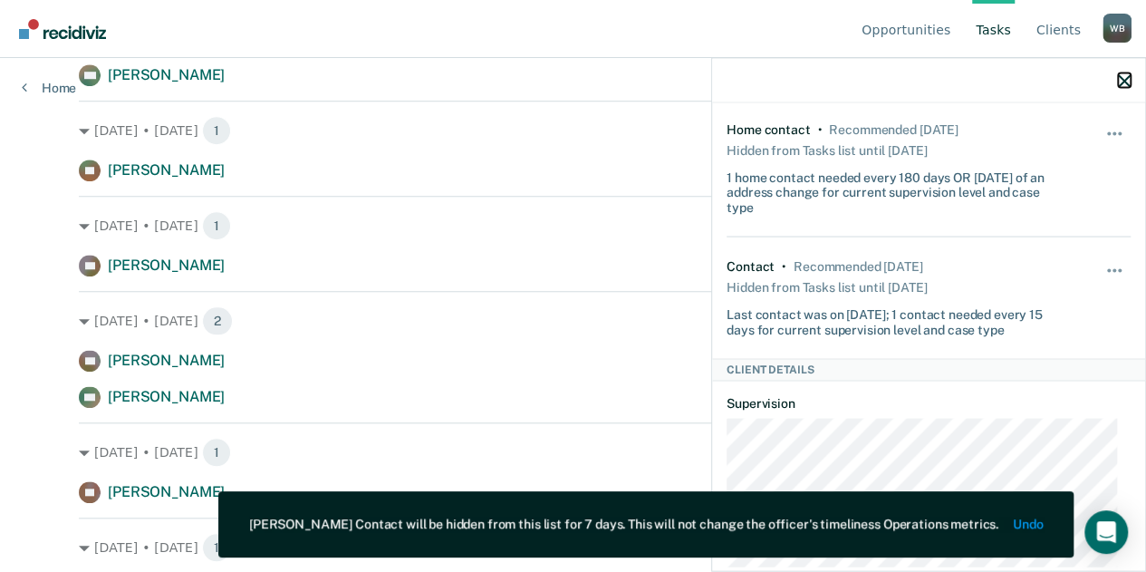
click at [1124, 78] on icon "button" at bounding box center [1124, 80] width 13 height 13
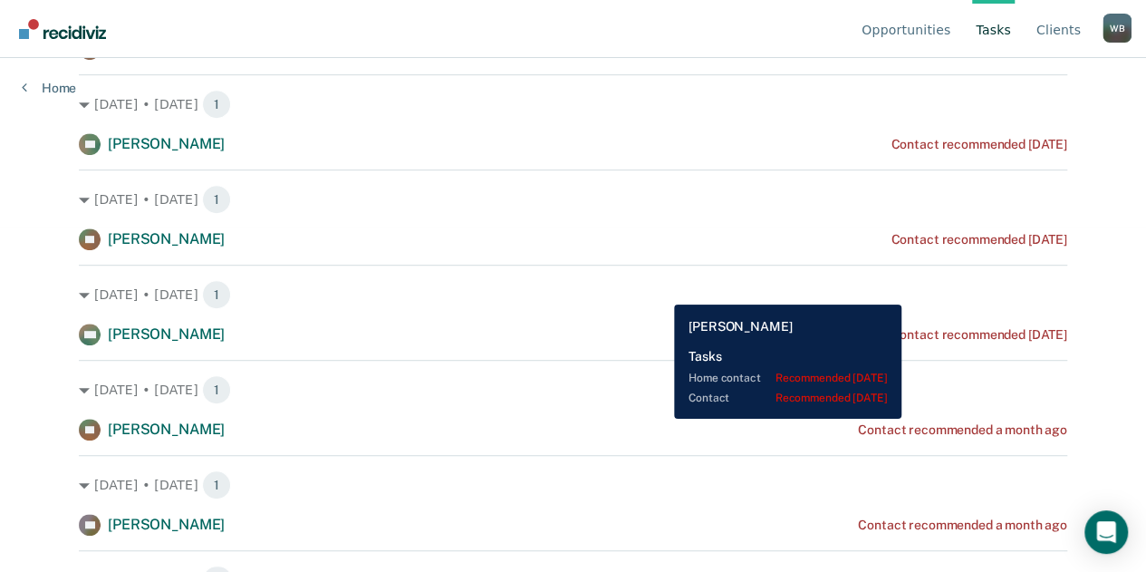
scroll to position [345, 0]
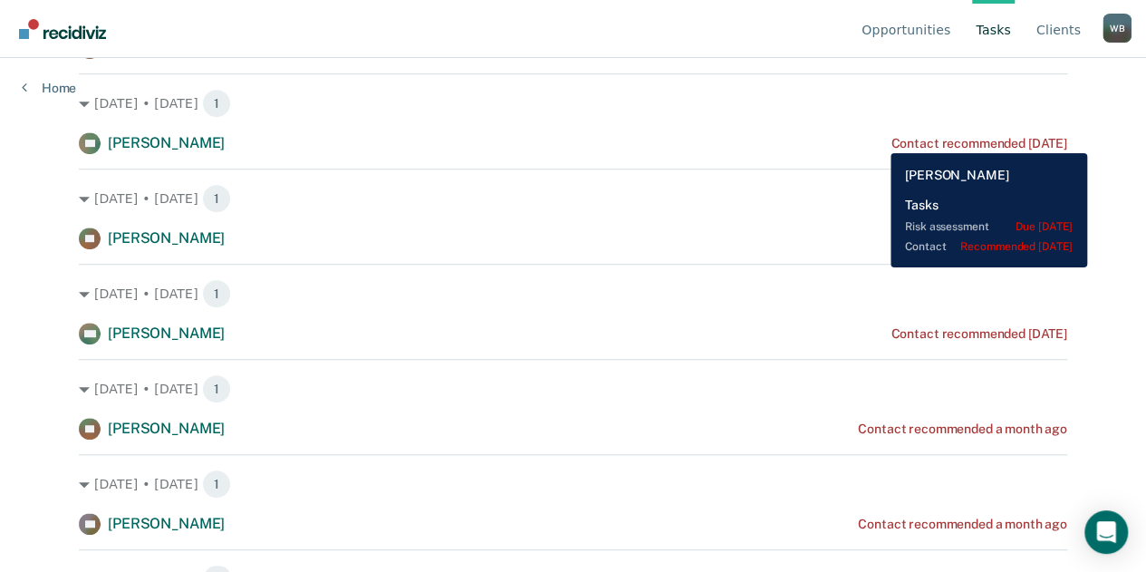
click at [891, 140] on div "Contact recommended [DATE]" at bounding box center [979, 143] width 176 height 15
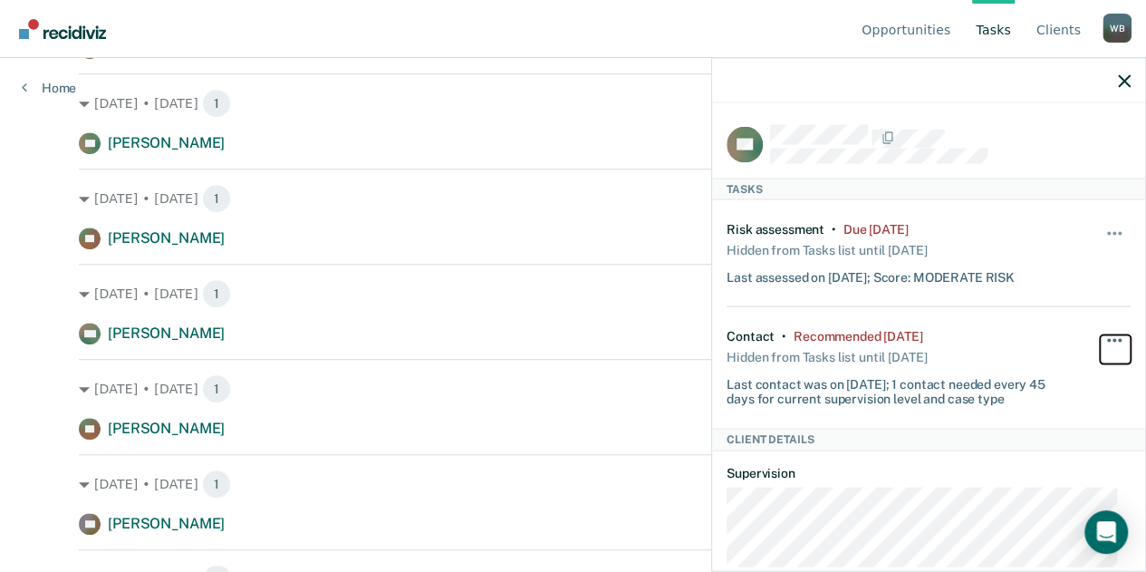
click at [1100, 334] on button "button" at bounding box center [1115, 348] width 31 height 29
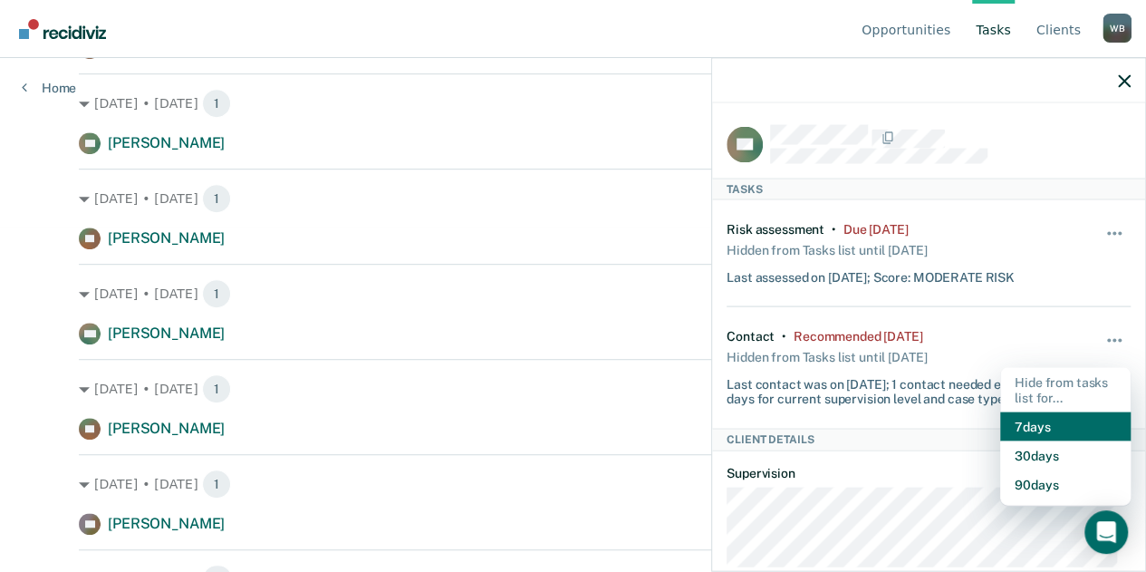
click at [1044, 425] on button "7 days" at bounding box center [1065, 426] width 130 height 29
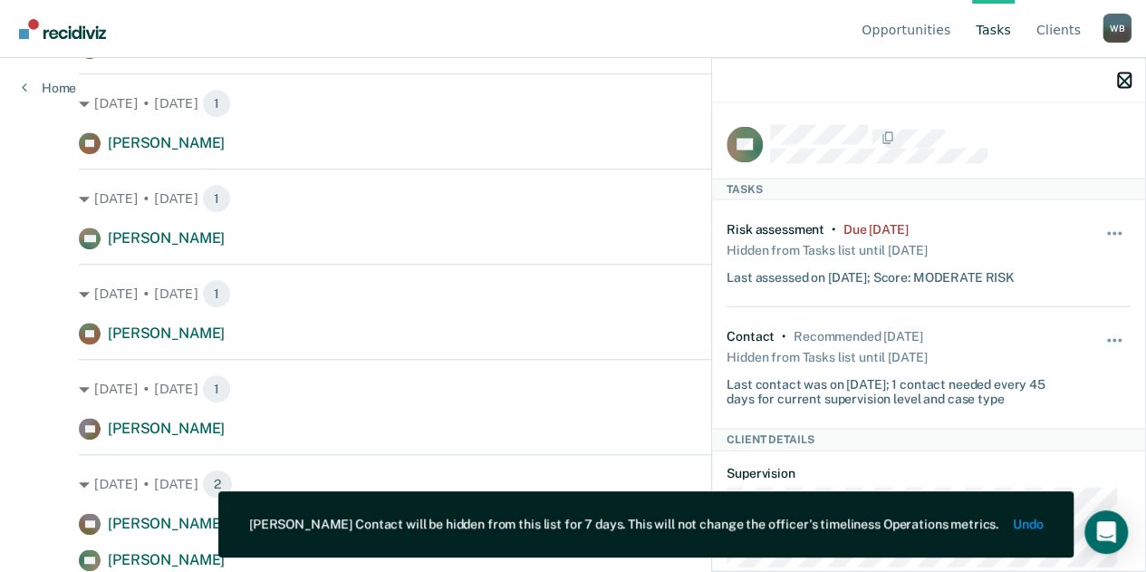
click at [1122, 82] on icon "button" at bounding box center [1124, 80] width 13 height 13
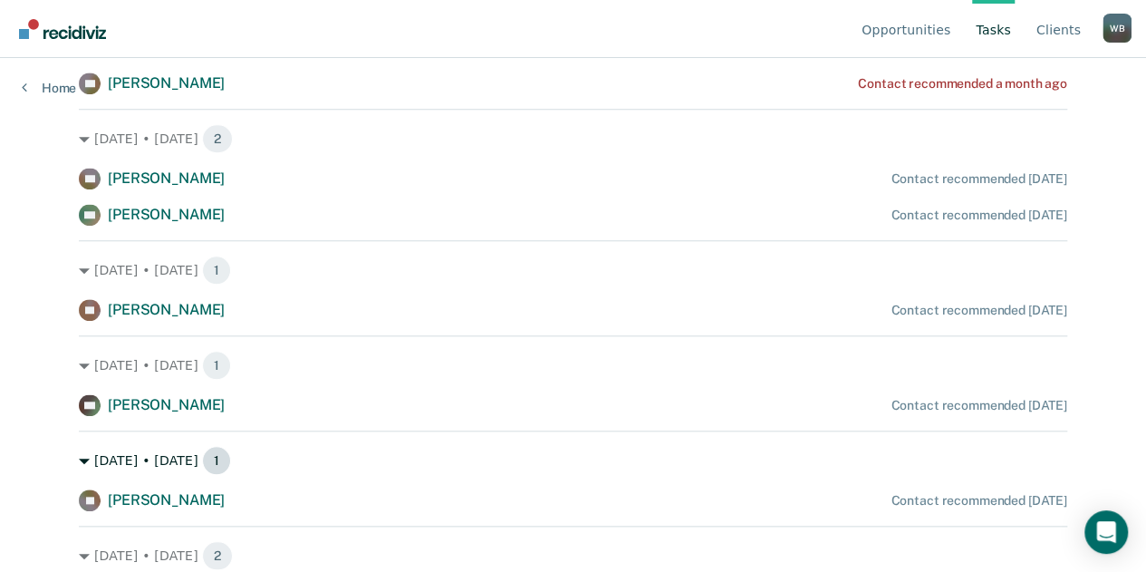
scroll to position [690, 0]
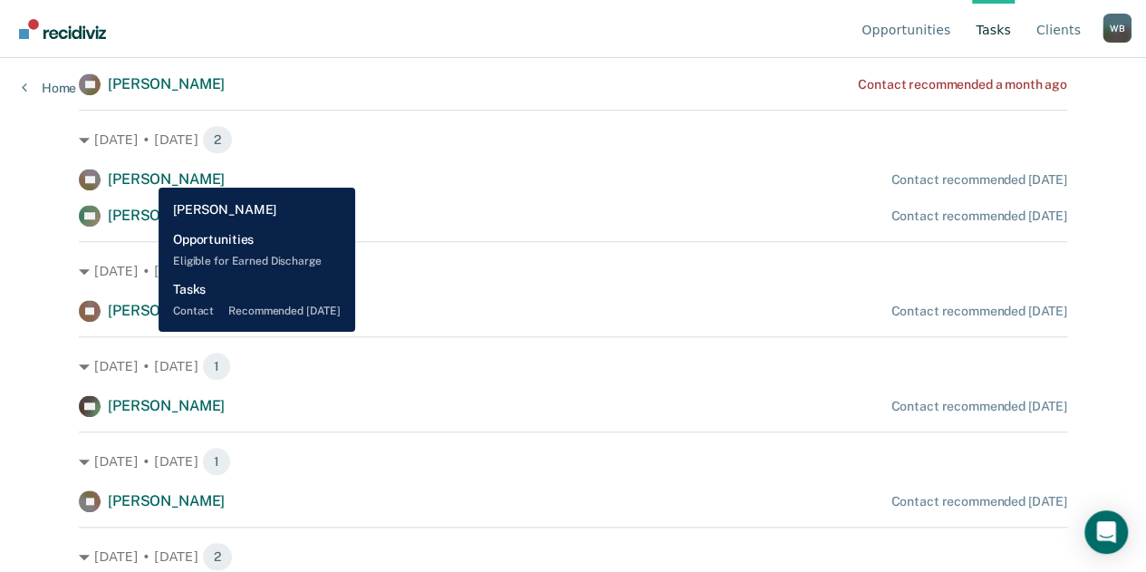
click at [145, 174] on span "Kelly Smith" at bounding box center [166, 178] width 117 height 17
